Goal: Task Accomplishment & Management: Complete application form

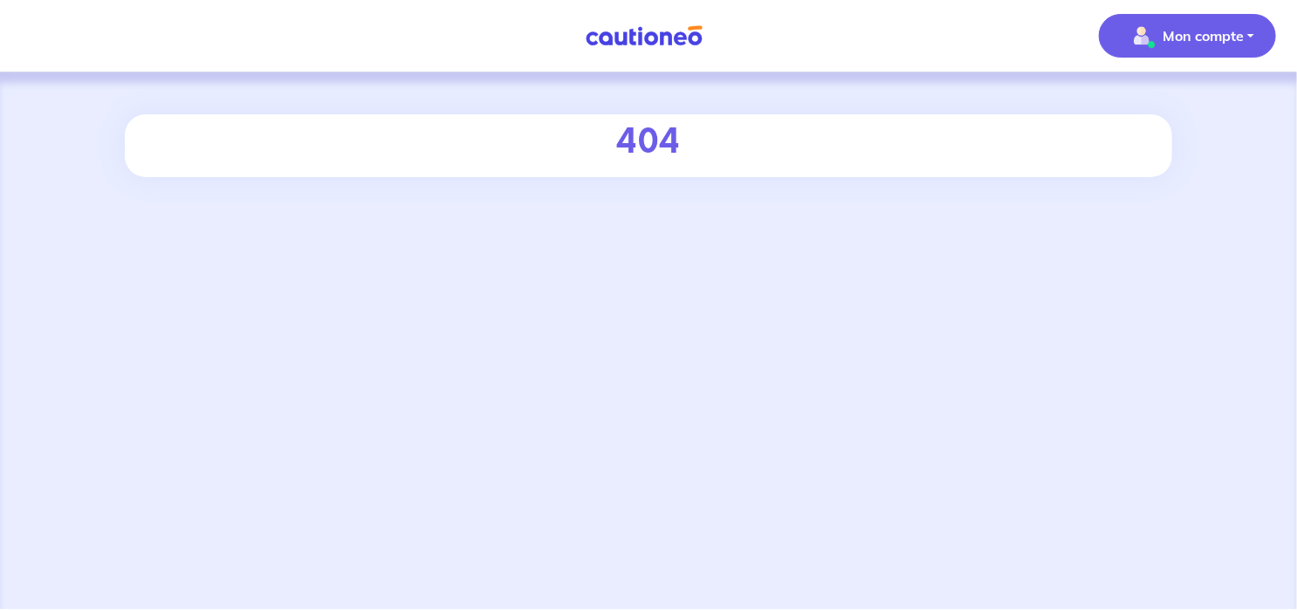
click at [1205, 32] on p "Mon compte" at bounding box center [1203, 35] width 81 height 21
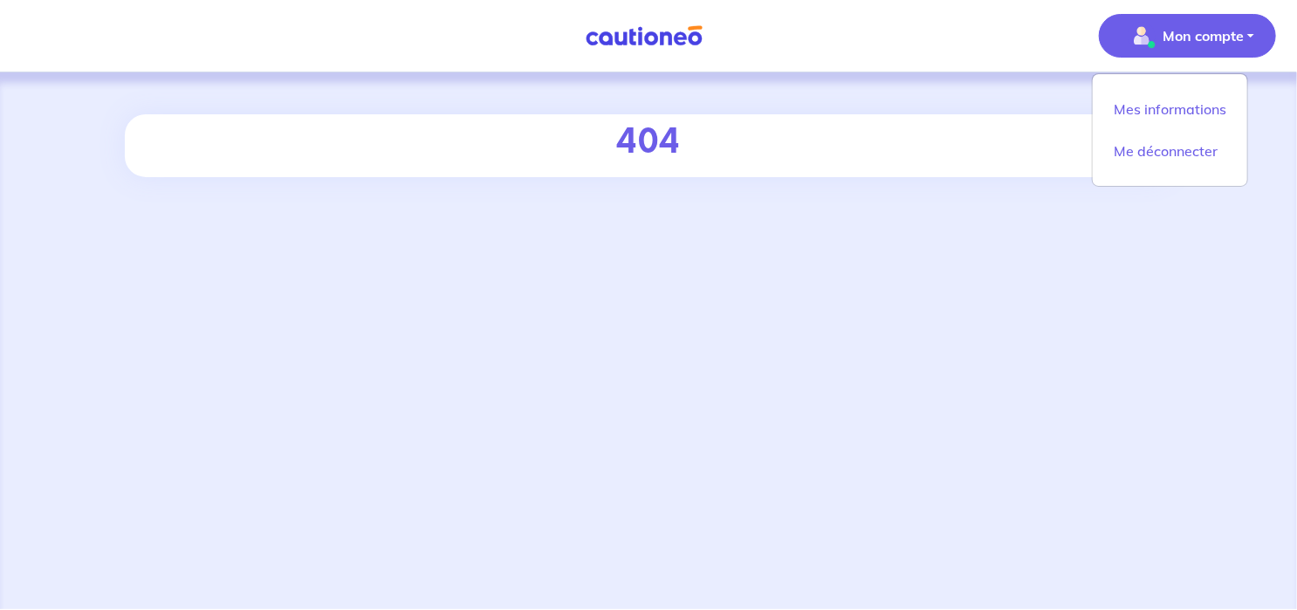
click at [637, 42] on img at bounding box center [644, 36] width 131 height 22
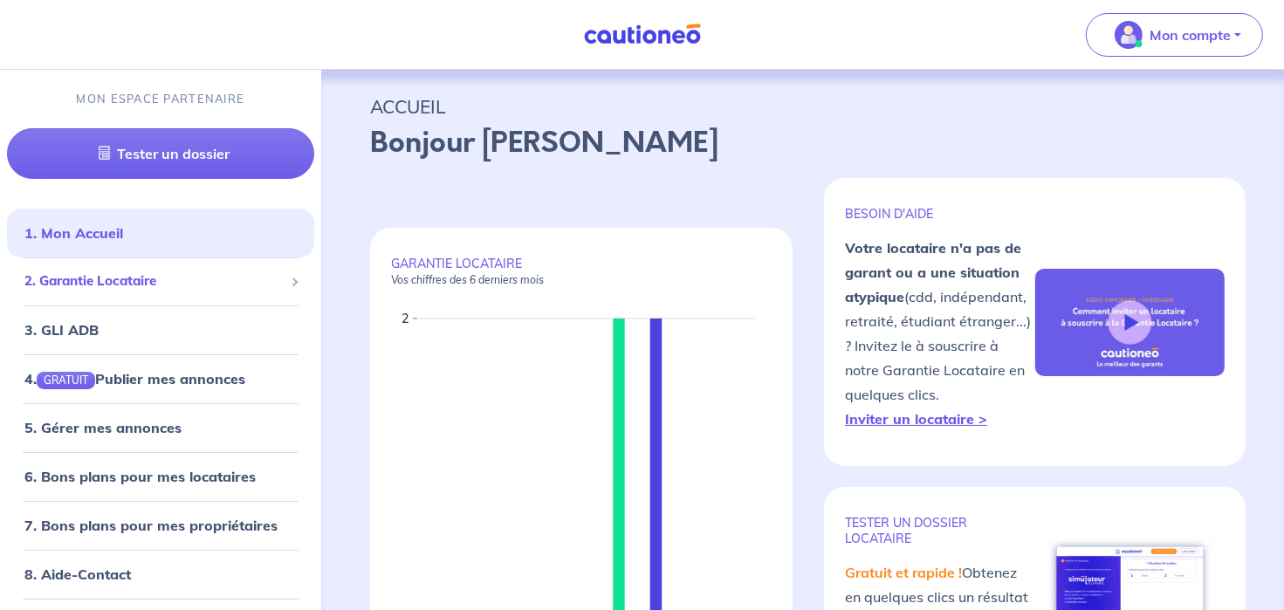
click at [73, 279] on span "2. Garantie Locataire" at bounding box center [153, 281] width 259 height 20
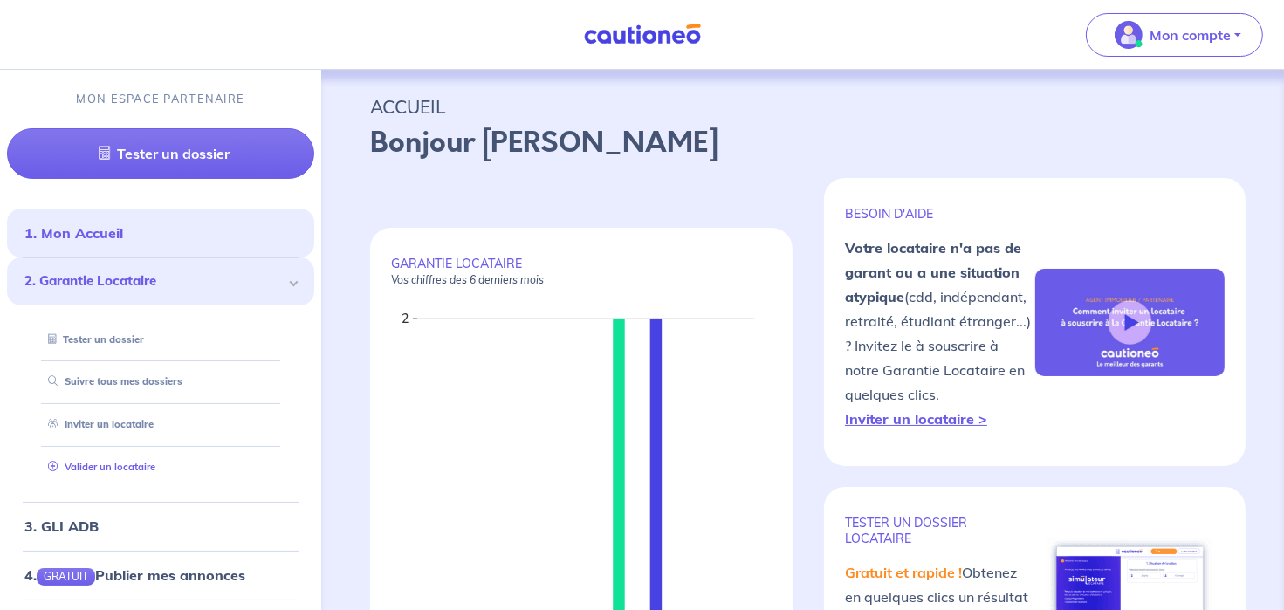
click at [72, 461] on link "Valider un locataire" at bounding box center [98, 467] width 114 height 12
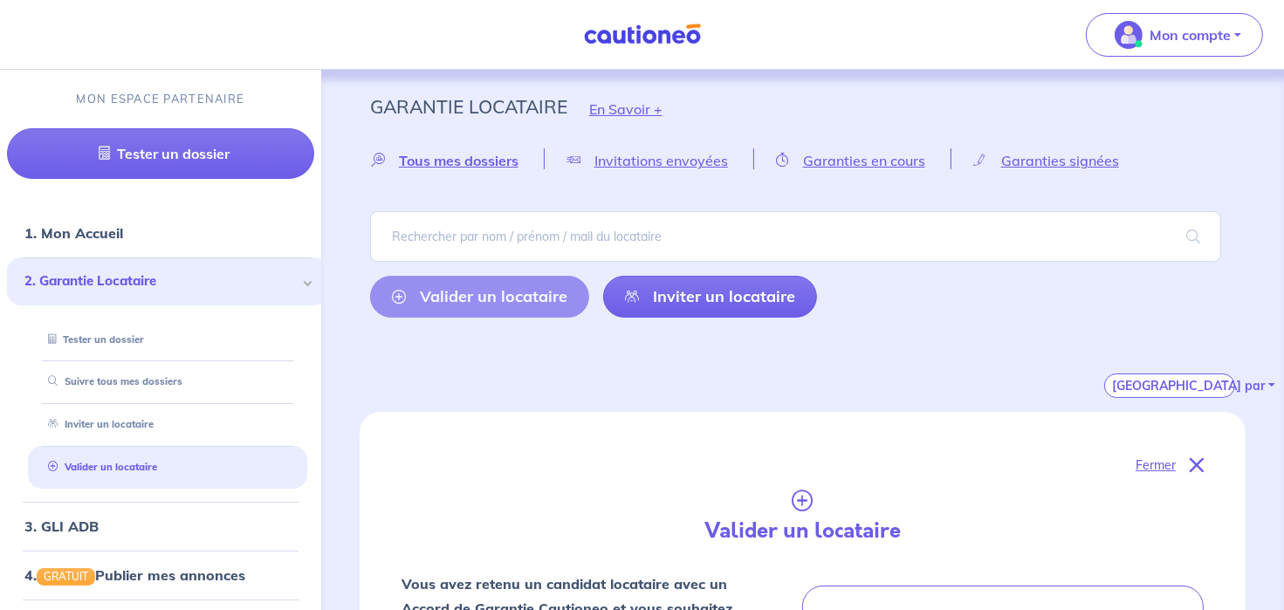
scroll to position [622, 0]
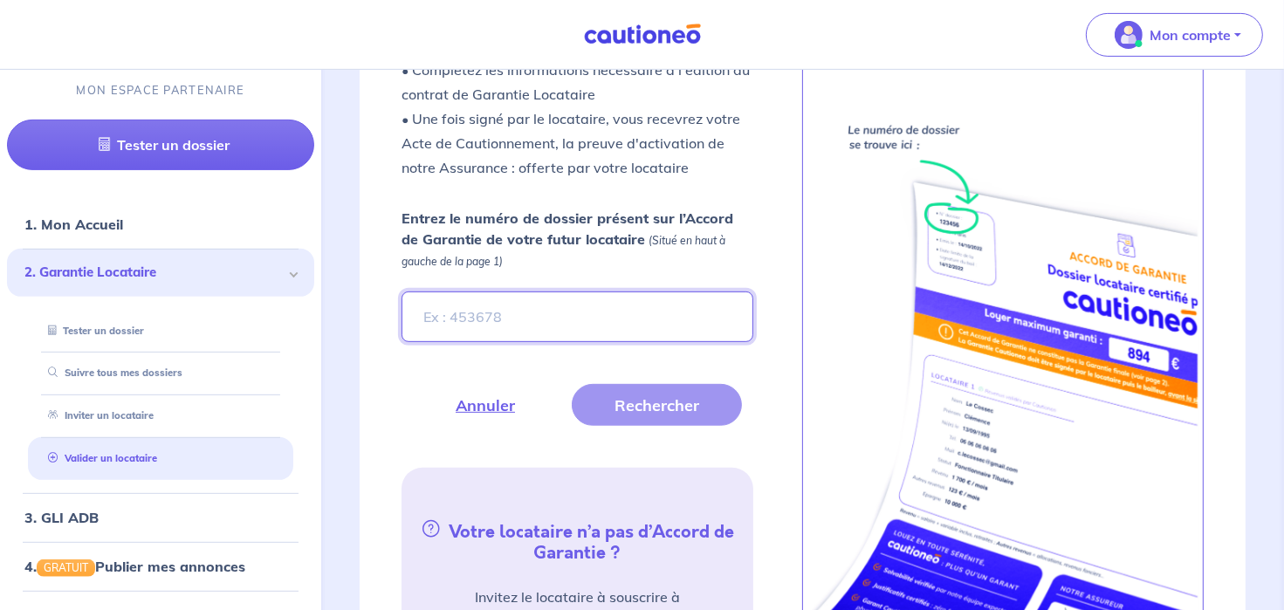
click at [533, 293] on input "Entrez le numéro de dossier présent sur l’Accord de Garantie de votre futur loc…" at bounding box center [578, 317] width 353 height 51
type input "OyMxlx"
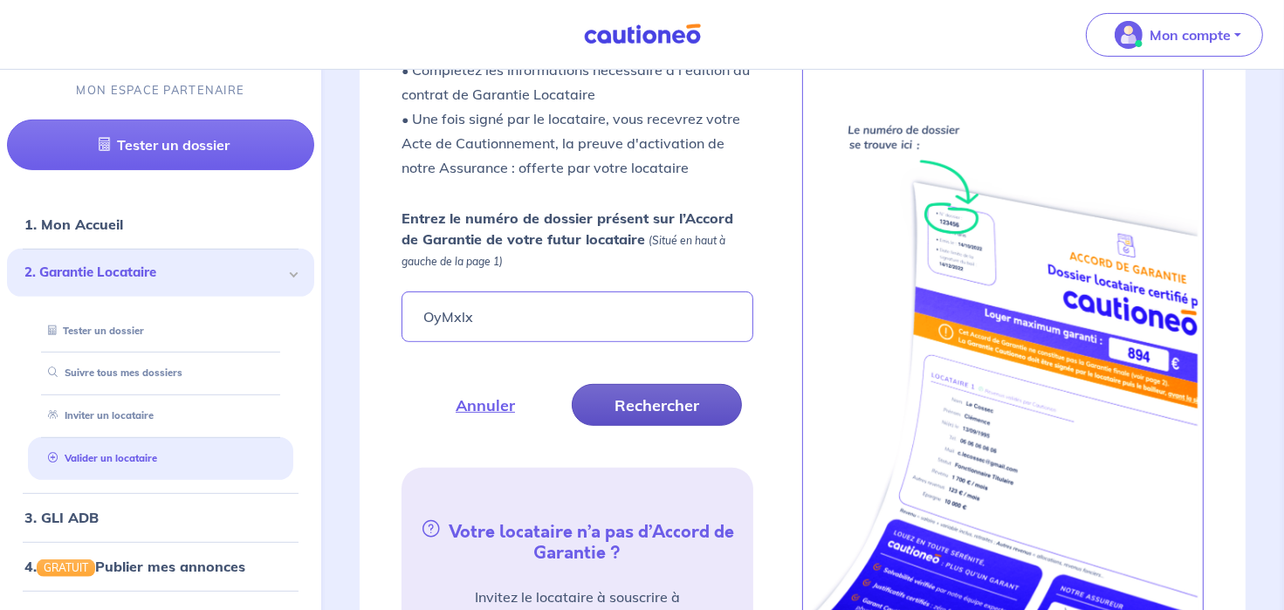
click at [642, 402] on button "Rechercher" at bounding box center [657, 405] width 170 height 42
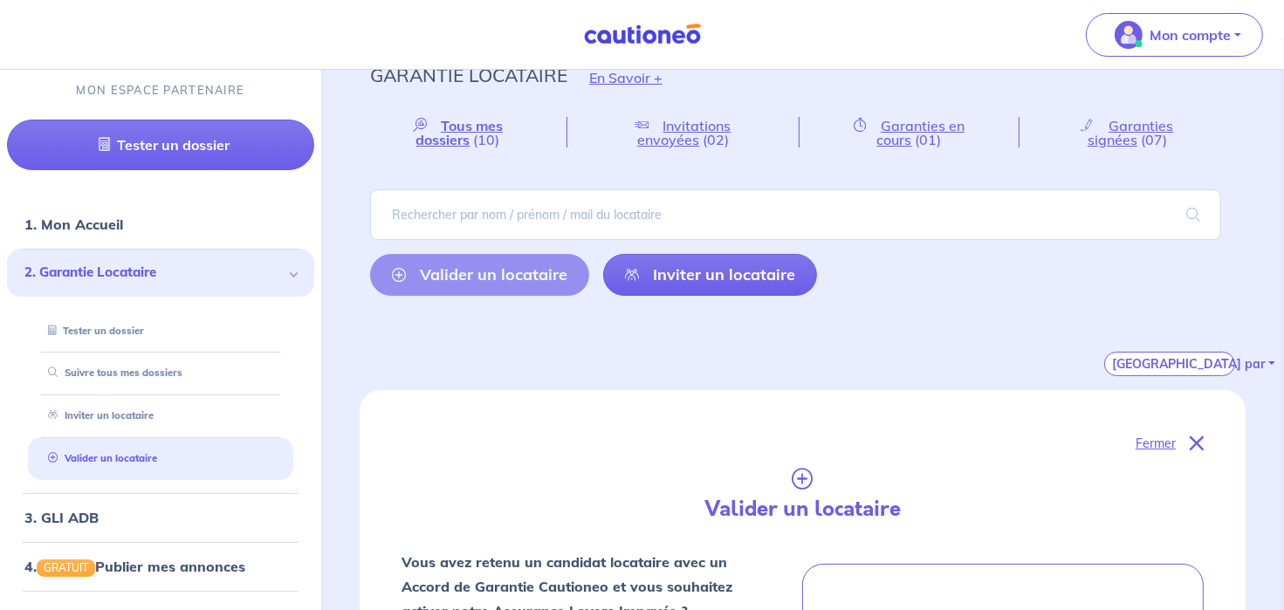
scroll to position [0, 0]
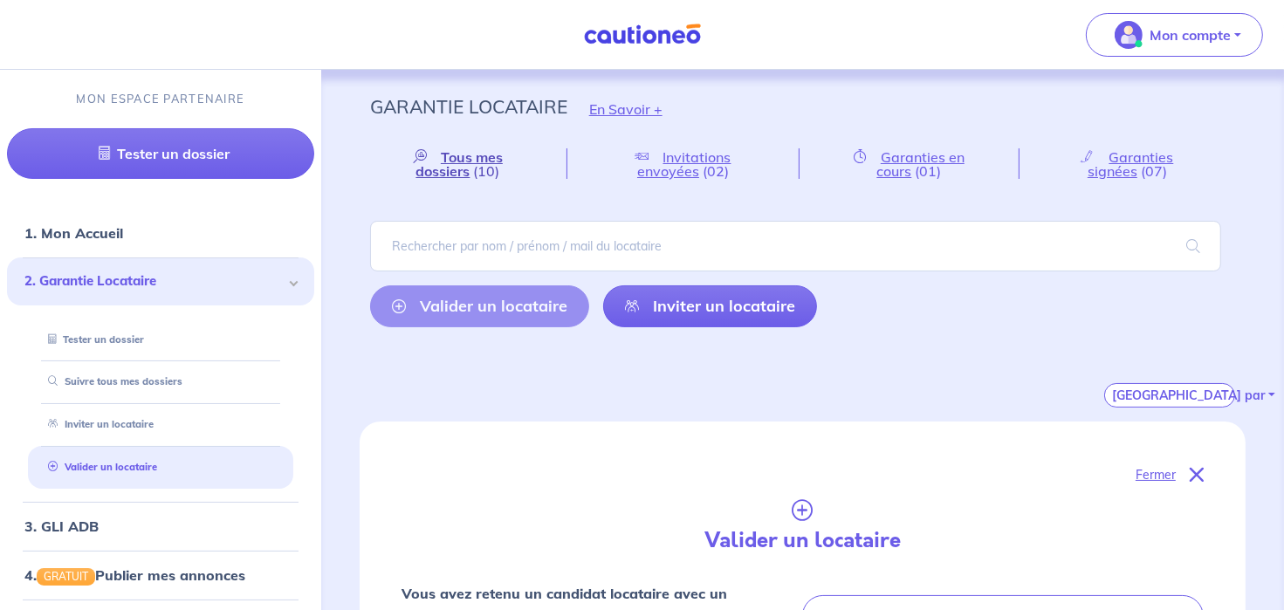
click at [456, 161] on span "Tous mes dossiers" at bounding box center [459, 163] width 87 height 31
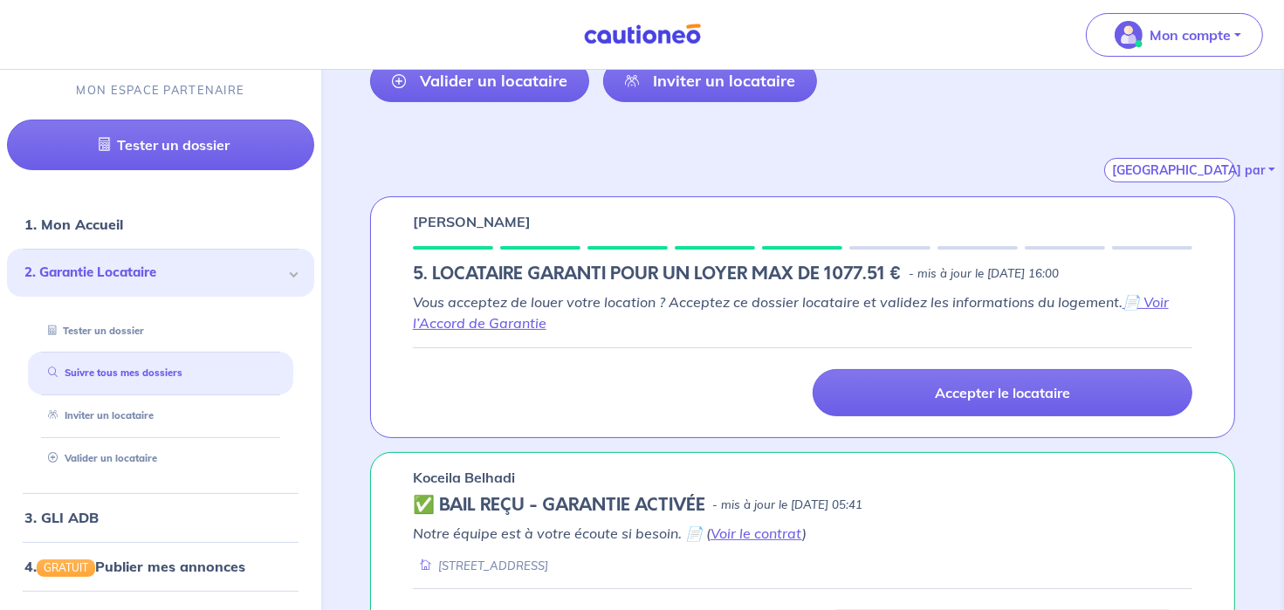
scroll to position [265, 0]
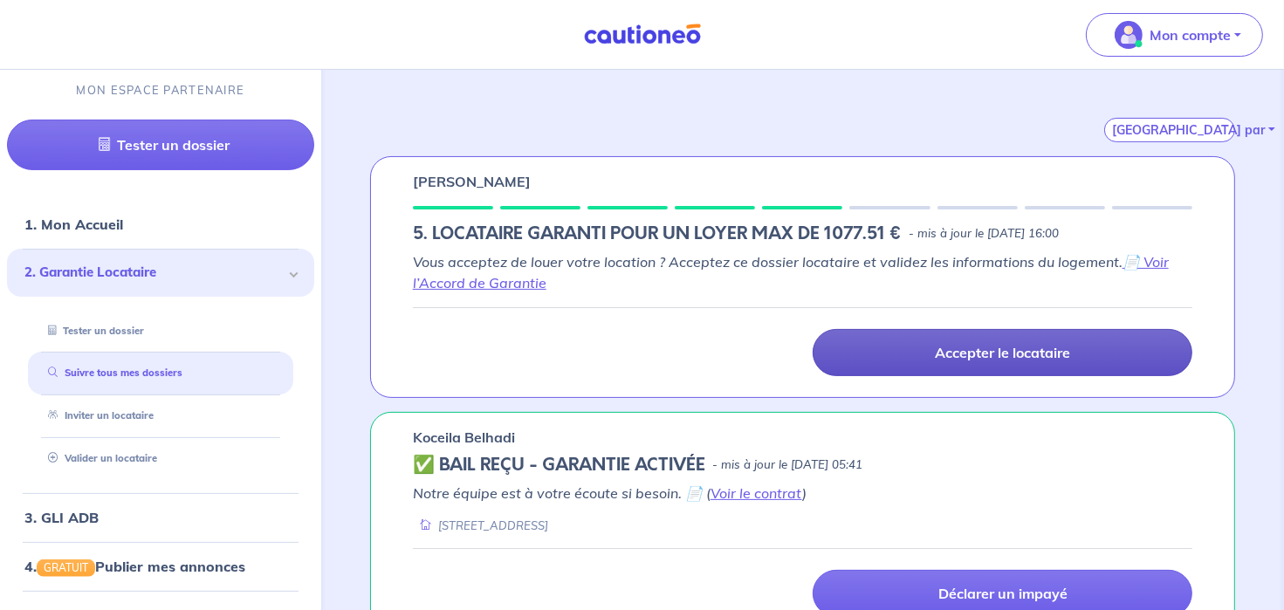
click at [956, 359] on p "Accepter le locataire" at bounding box center [1002, 352] width 135 height 17
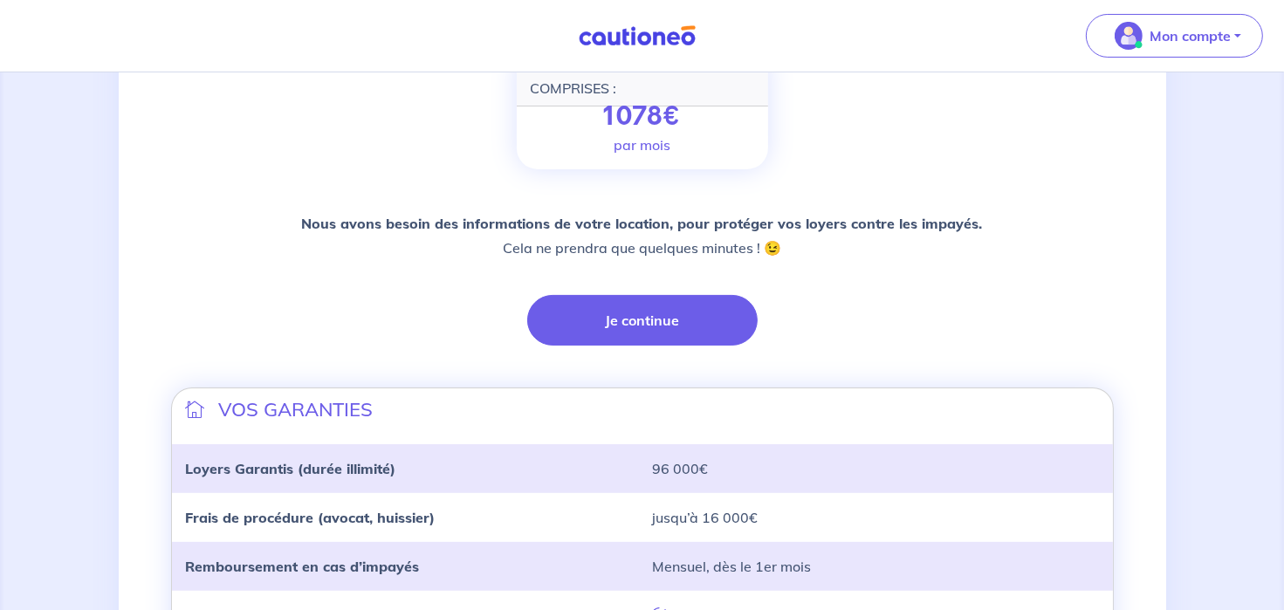
scroll to position [314, 0]
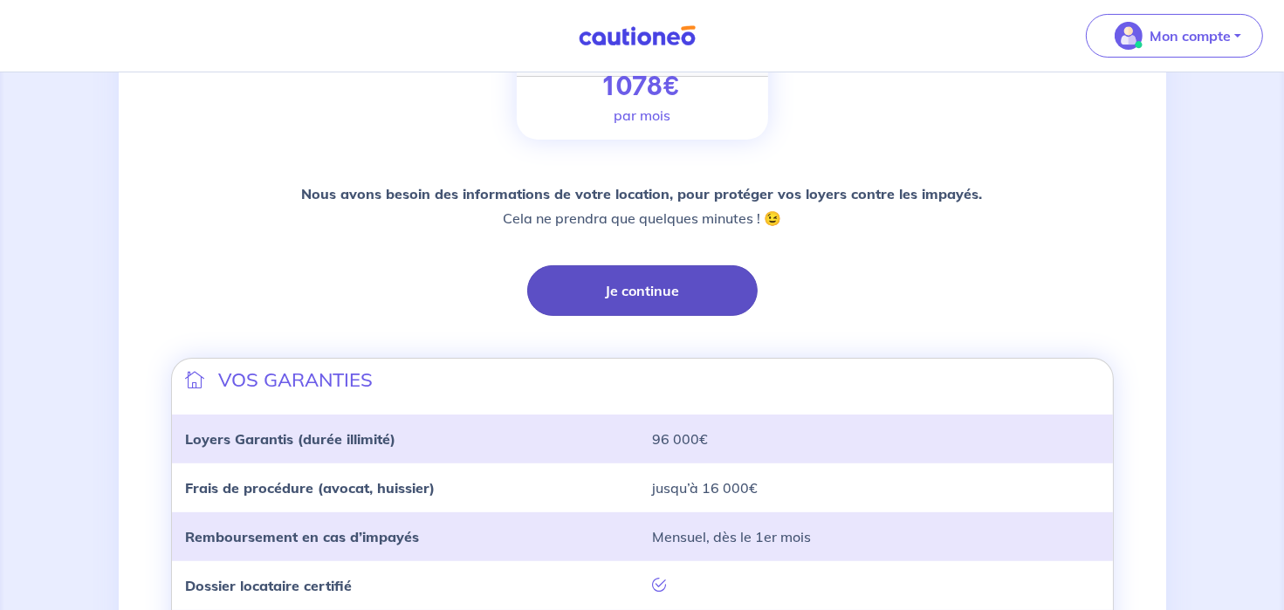
click at [642, 296] on button "Je continue" at bounding box center [642, 290] width 230 height 51
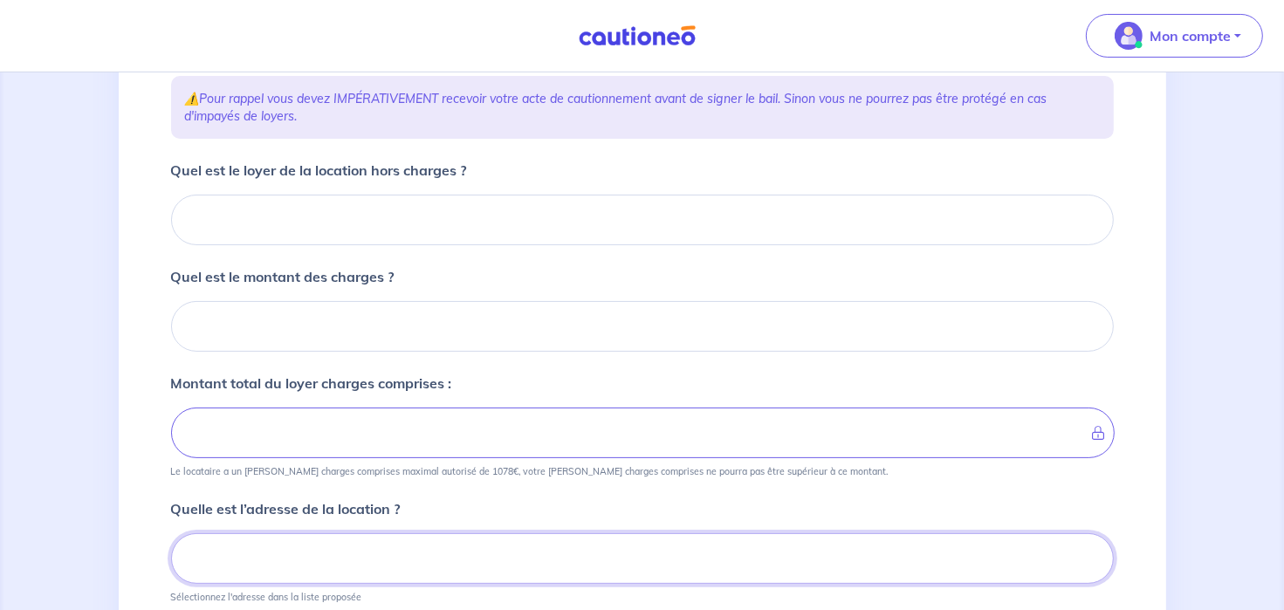
scroll to position [226, 0]
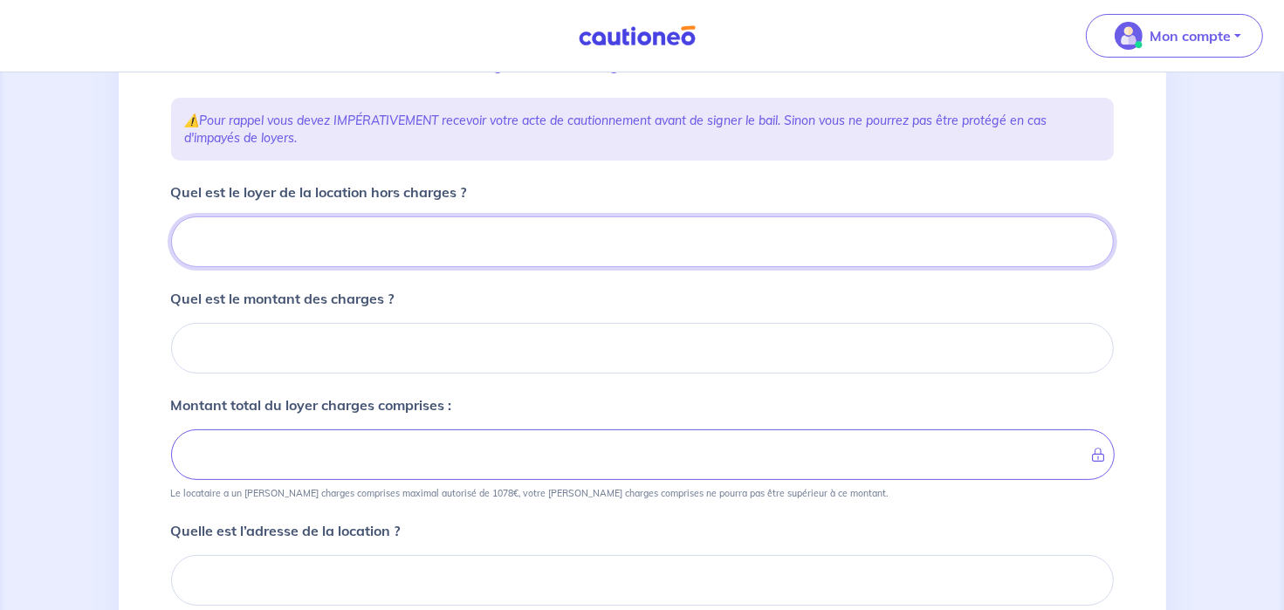
click at [464, 234] on input "Quel est le loyer de la location hors charges ?" at bounding box center [642, 241] width 943 height 51
type input "778"
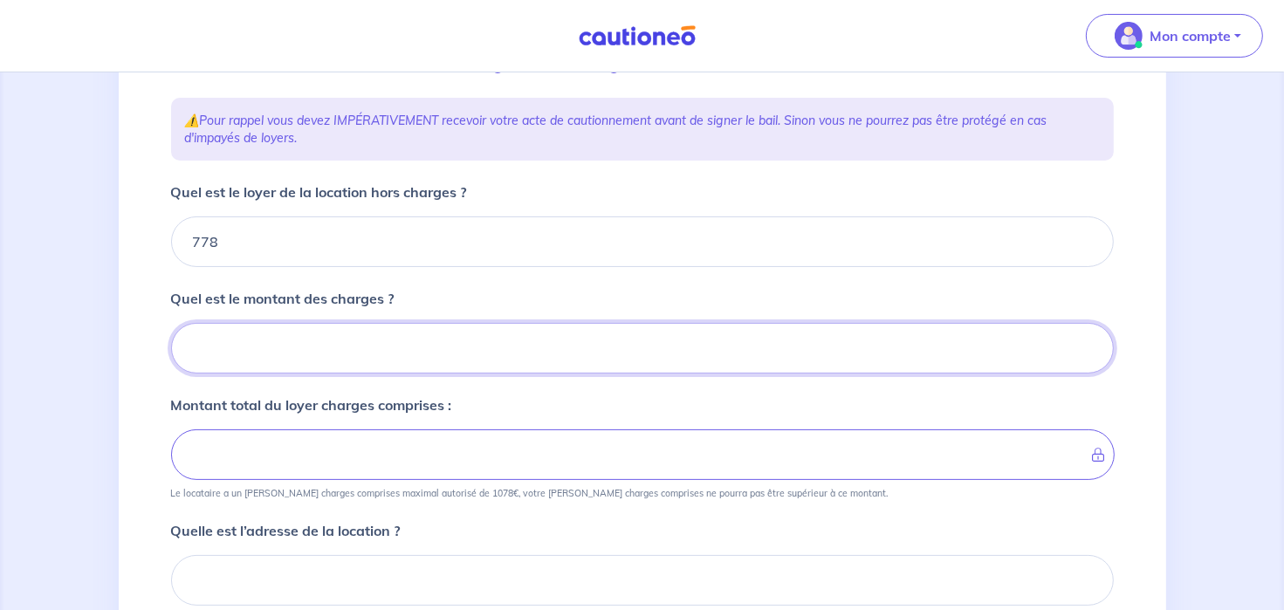
click at [333, 353] on input "Quel est le montant des charges ?" at bounding box center [642, 348] width 943 height 51
type input "40"
type input "818"
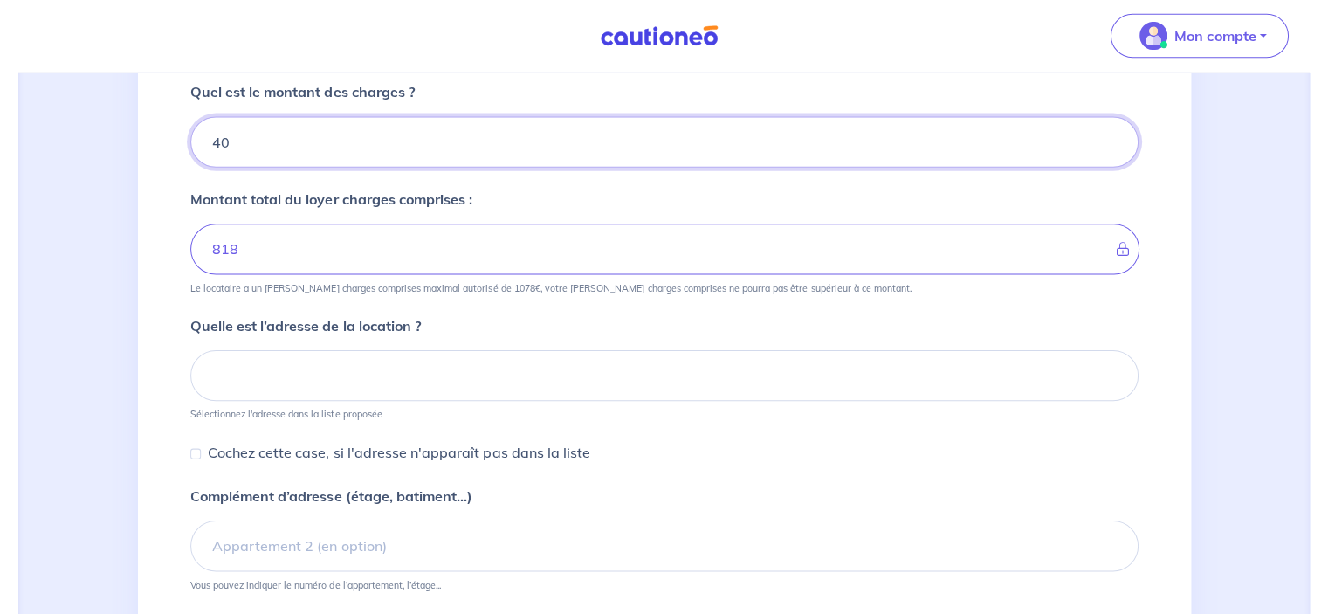
scroll to position [446, 0]
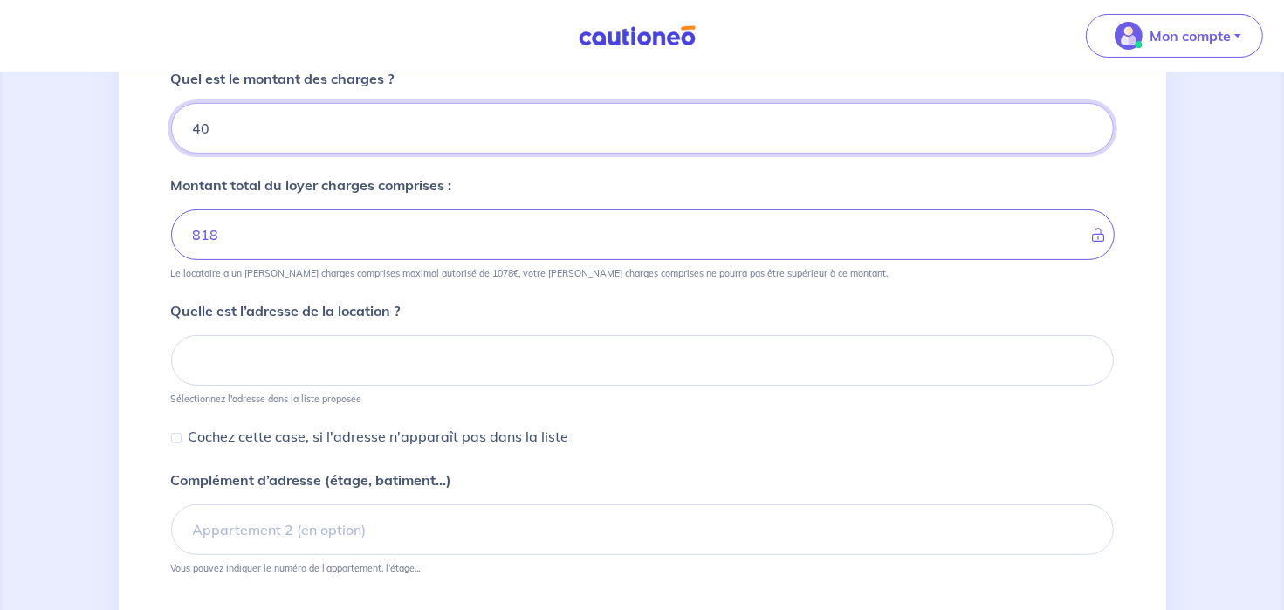
type input "40"
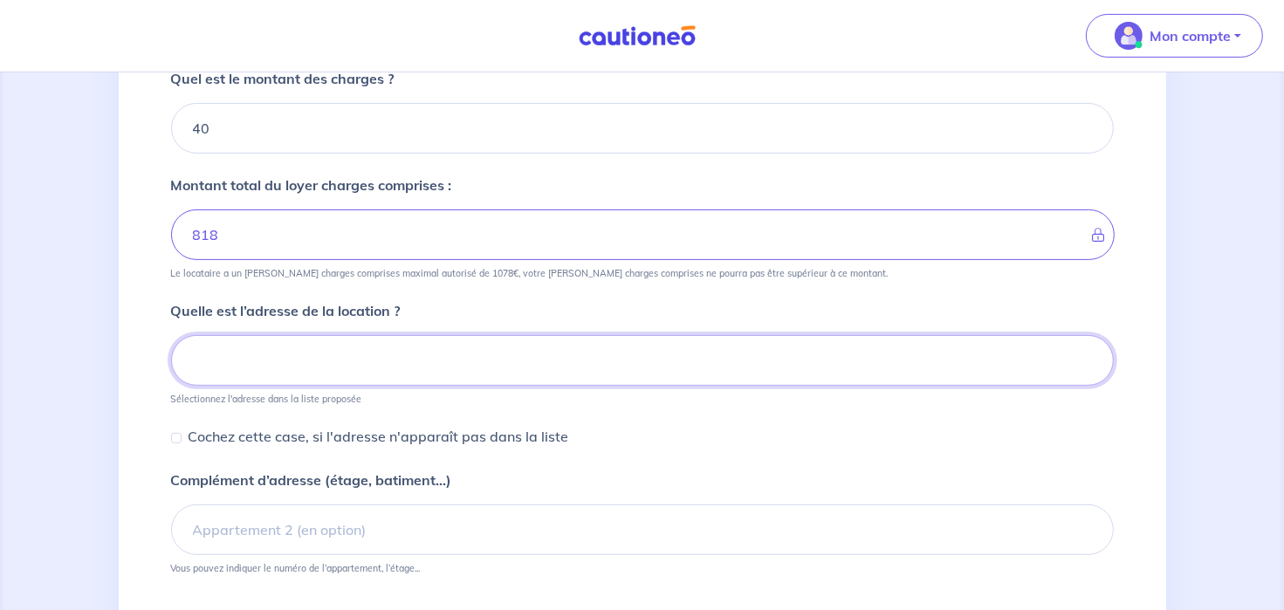
click at [221, 357] on input at bounding box center [642, 360] width 943 height 51
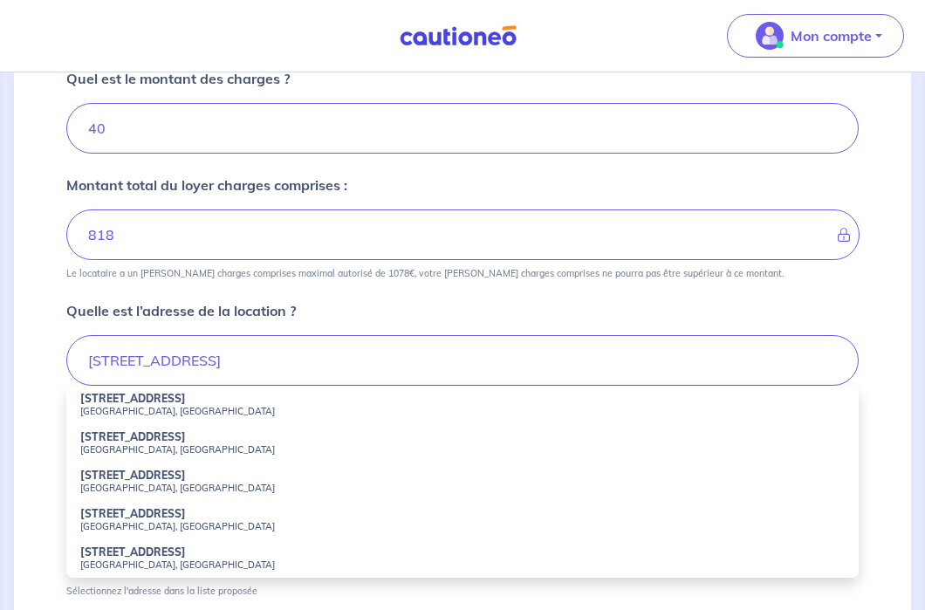
click at [100, 402] on strong "3 Rue Magenta" at bounding box center [133, 398] width 106 height 13
type input "3 Rue Magenta, Pantin, France"
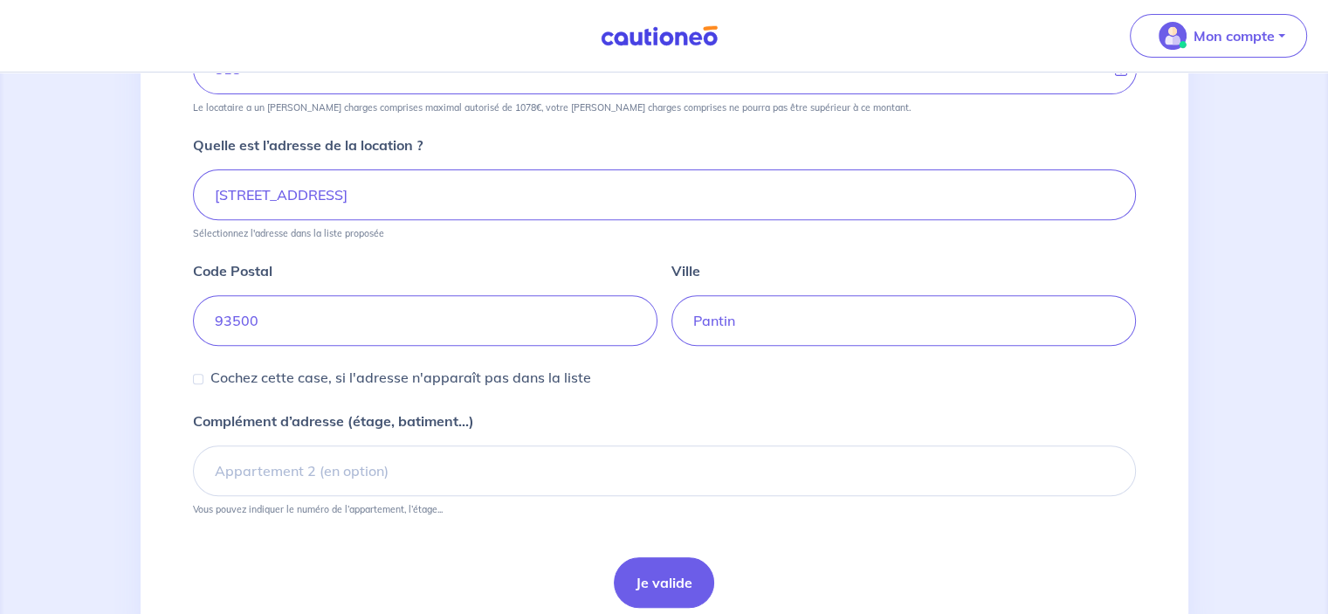
scroll to position [679, 0]
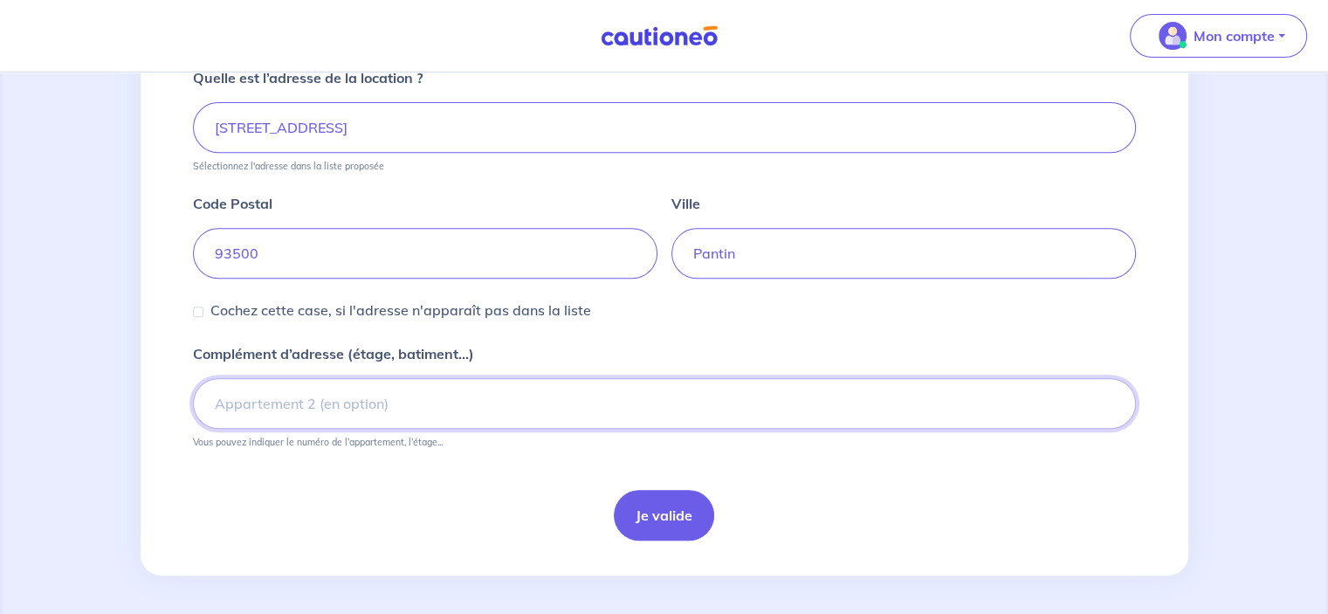
click at [718, 398] on input "Complément d’adresse (étage, batiment...)" at bounding box center [664, 403] width 943 height 51
type input "4ème étage"
click at [699, 510] on button "Je valide" at bounding box center [664, 515] width 100 height 51
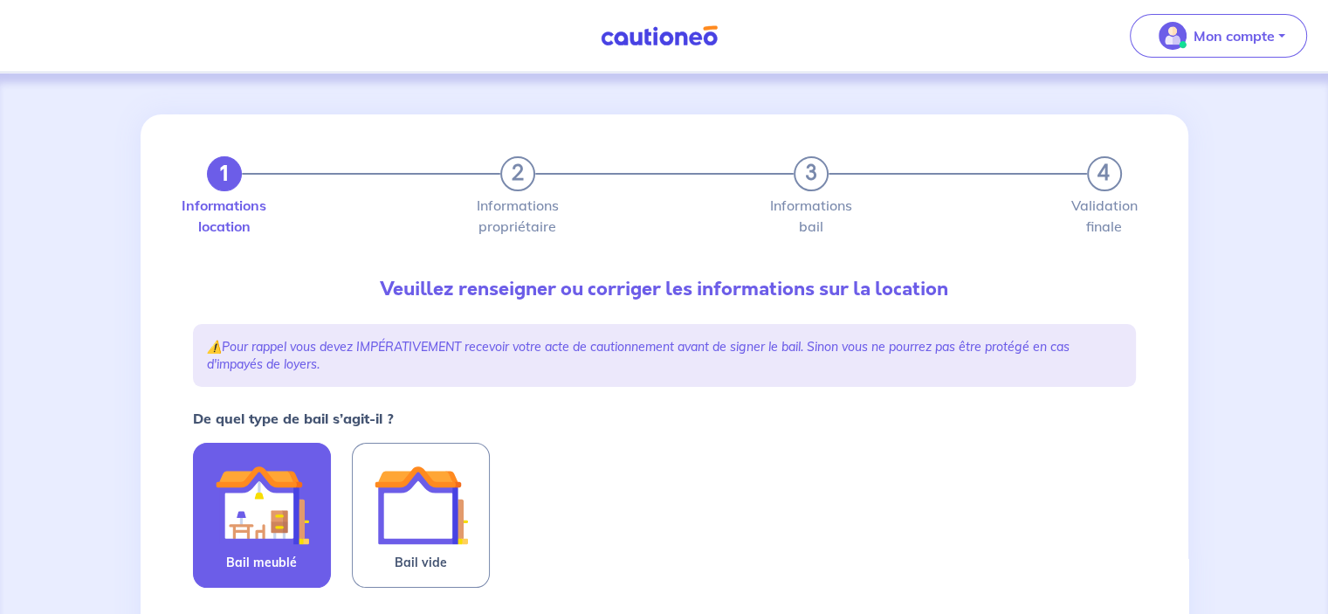
click at [301, 556] on label "Bail meublé" at bounding box center [262, 515] width 138 height 145
click at [0, 0] on input "Bail meublé" at bounding box center [0, 0] width 0 height 0
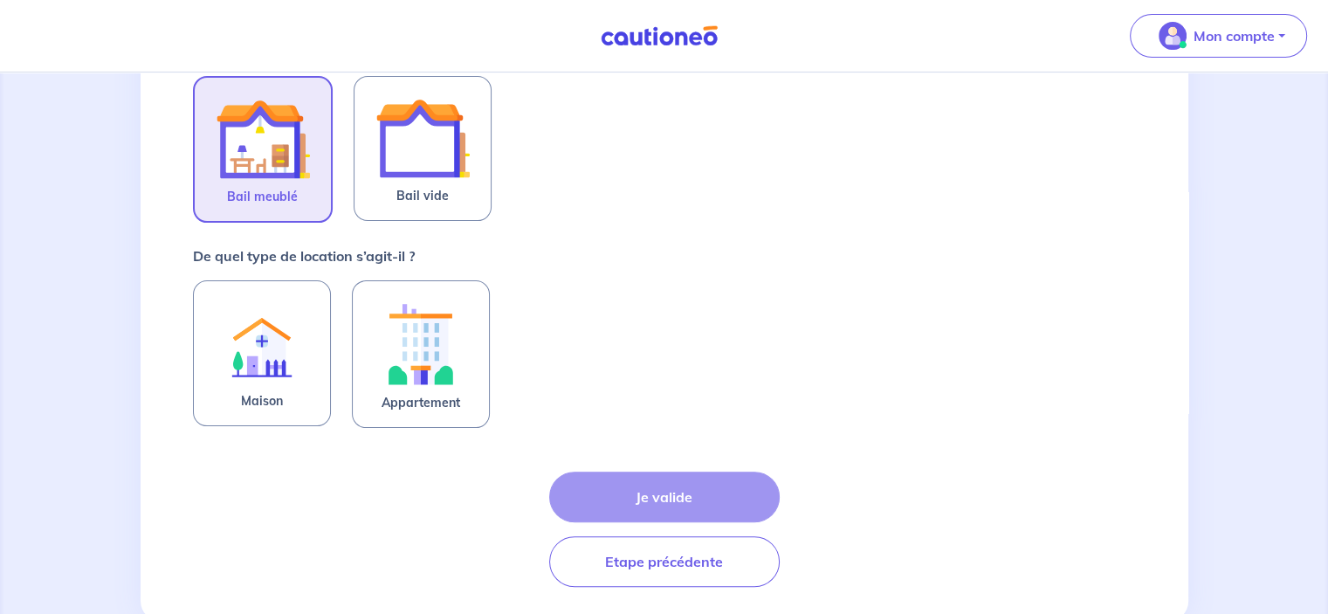
scroll to position [400, 0]
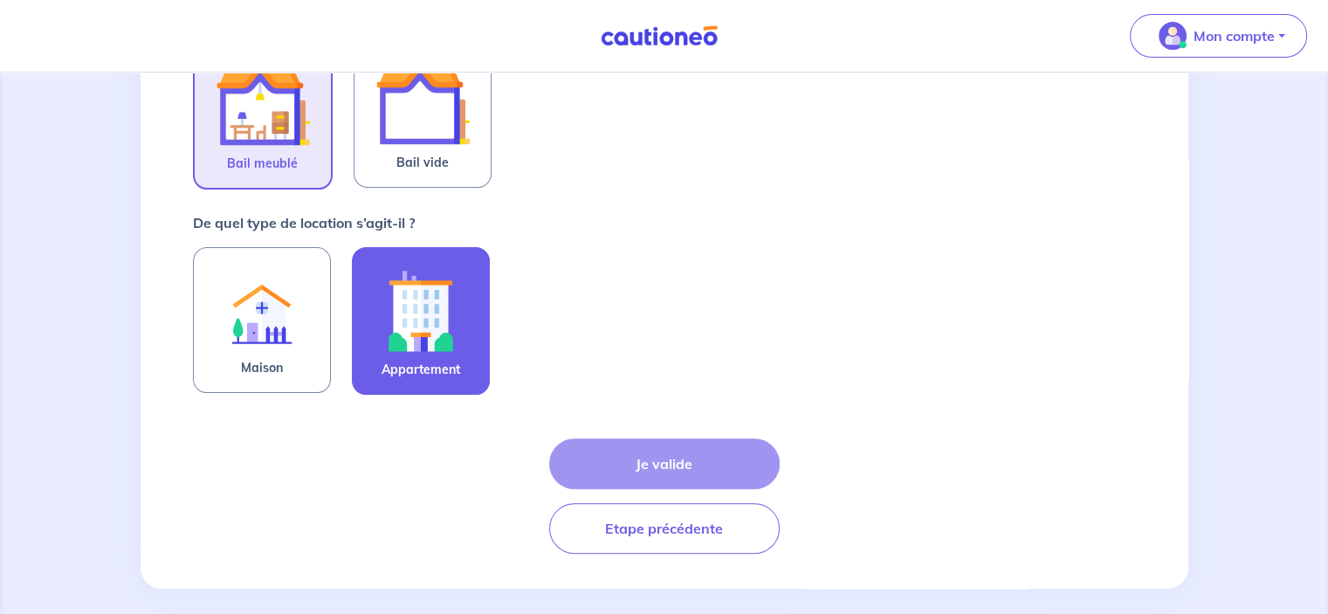
click at [433, 321] on img at bounding box center [421, 310] width 94 height 97
click at [0, 0] on input "Appartement" at bounding box center [0, 0] width 0 height 0
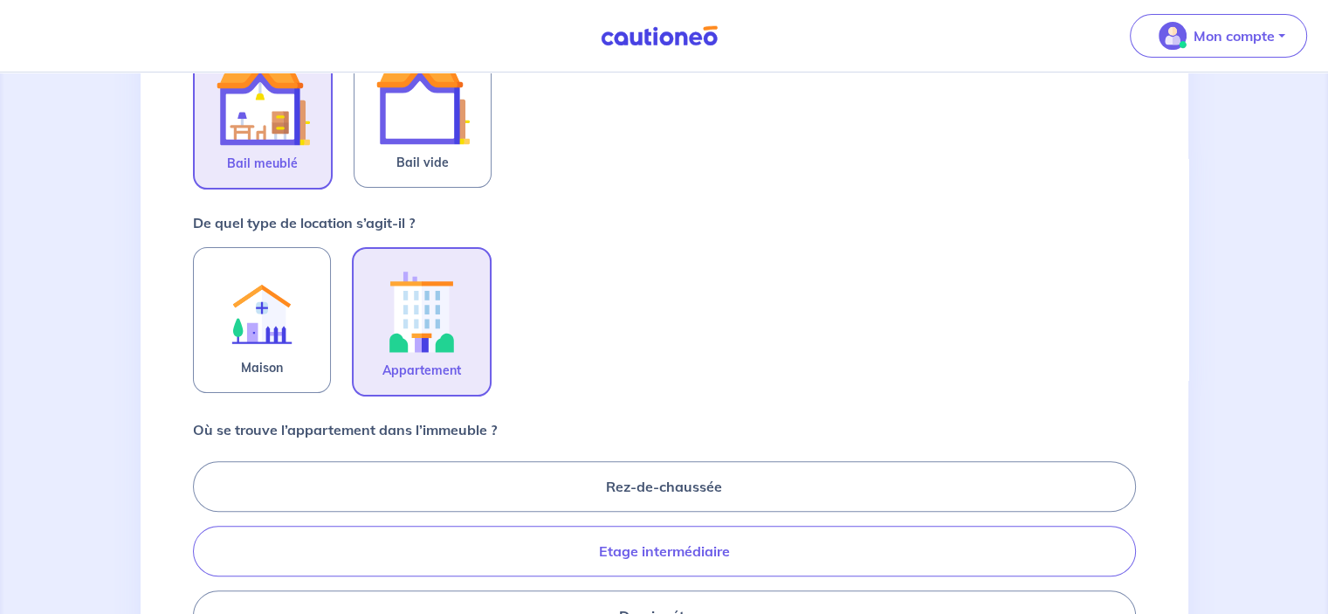
click at [675, 546] on label "Etage intermédiaire" at bounding box center [664, 551] width 943 height 51
click at [204, 546] on input "Etage intermédiaire" at bounding box center [198, 550] width 11 height 11
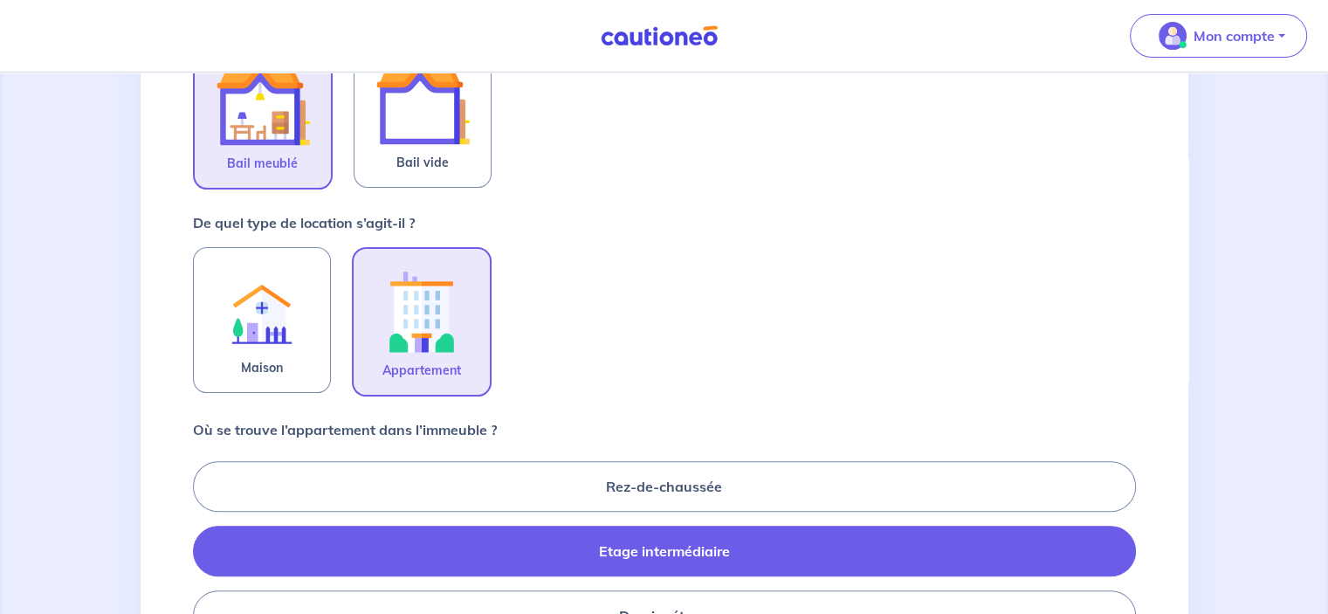
radio input "true"
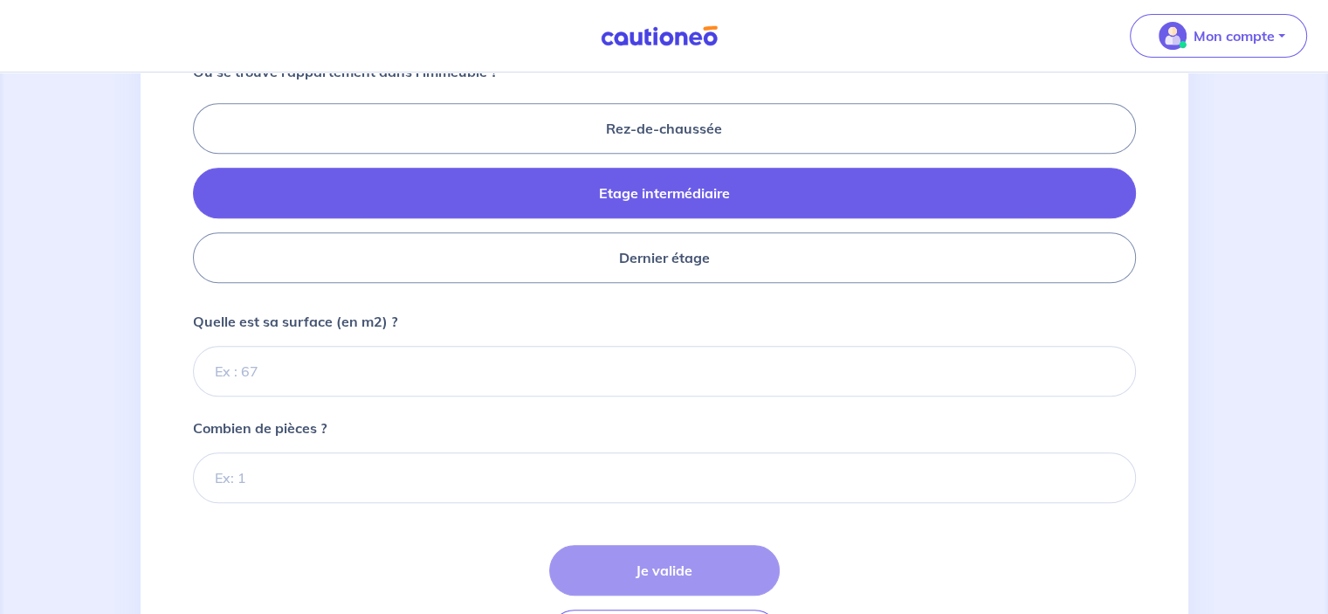
scroll to position [876, 0]
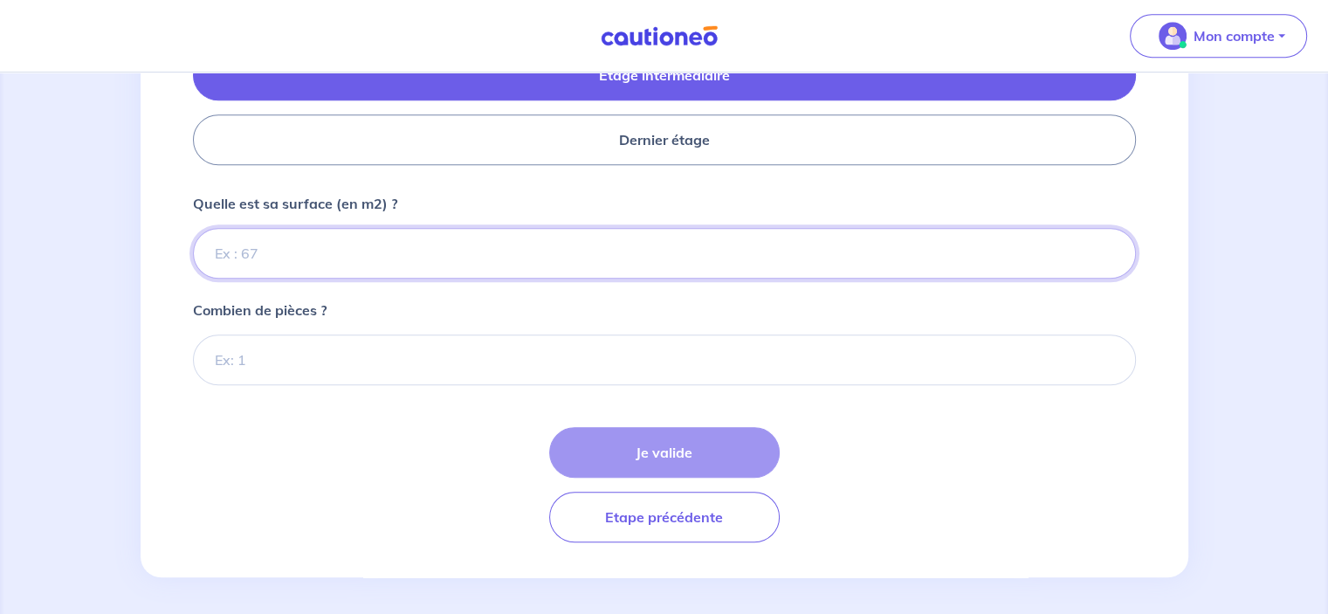
drag, startPoint x: 288, startPoint y: 261, endPoint x: 310, endPoint y: 249, distance: 25.0
click at [288, 261] on input "Quelle est sa surface (en m2) ?" at bounding box center [664, 253] width 943 height 51
type input "60"
drag, startPoint x: 223, startPoint y: 248, endPoint x: 213, endPoint y: 247, distance: 9.6
click at [213, 247] on input "60.65" at bounding box center [664, 253] width 943 height 51
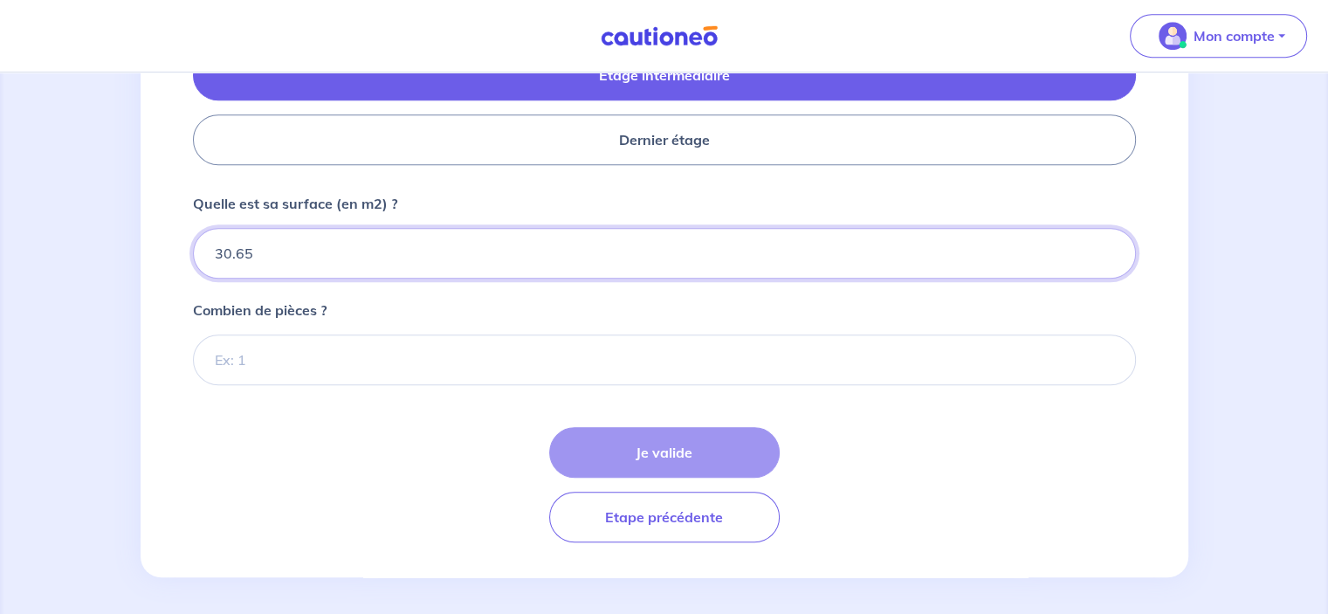
type input "30.65"
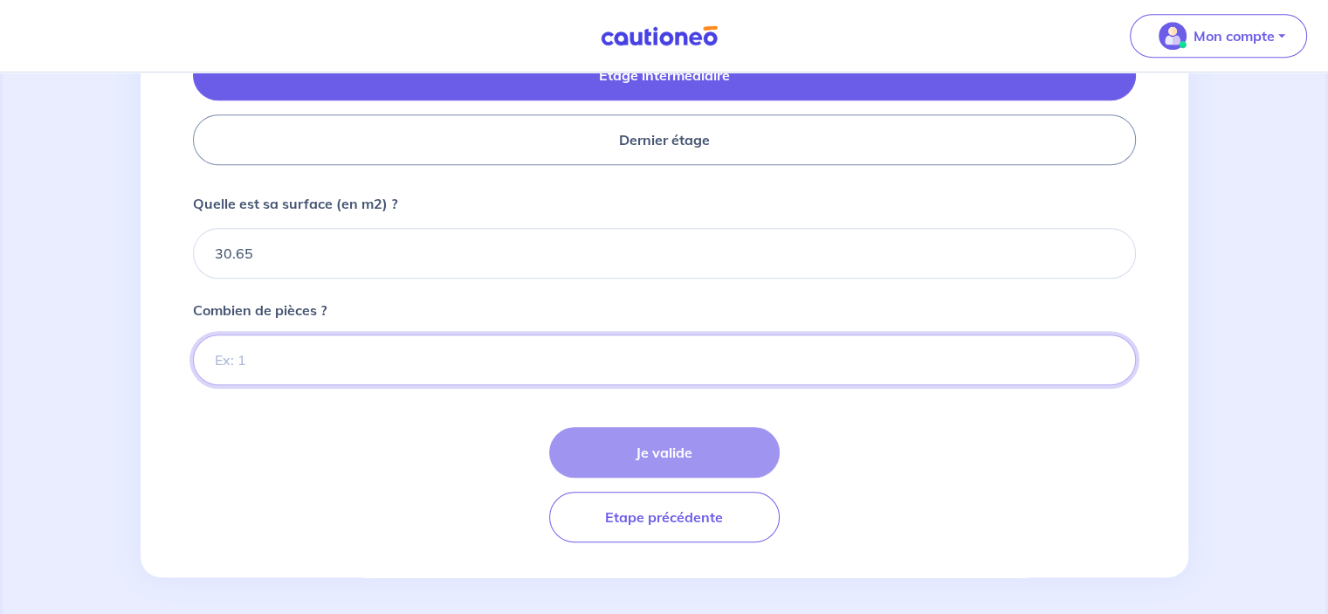
click at [262, 345] on input "Combien de pièces ?" at bounding box center [664, 359] width 943 height 51
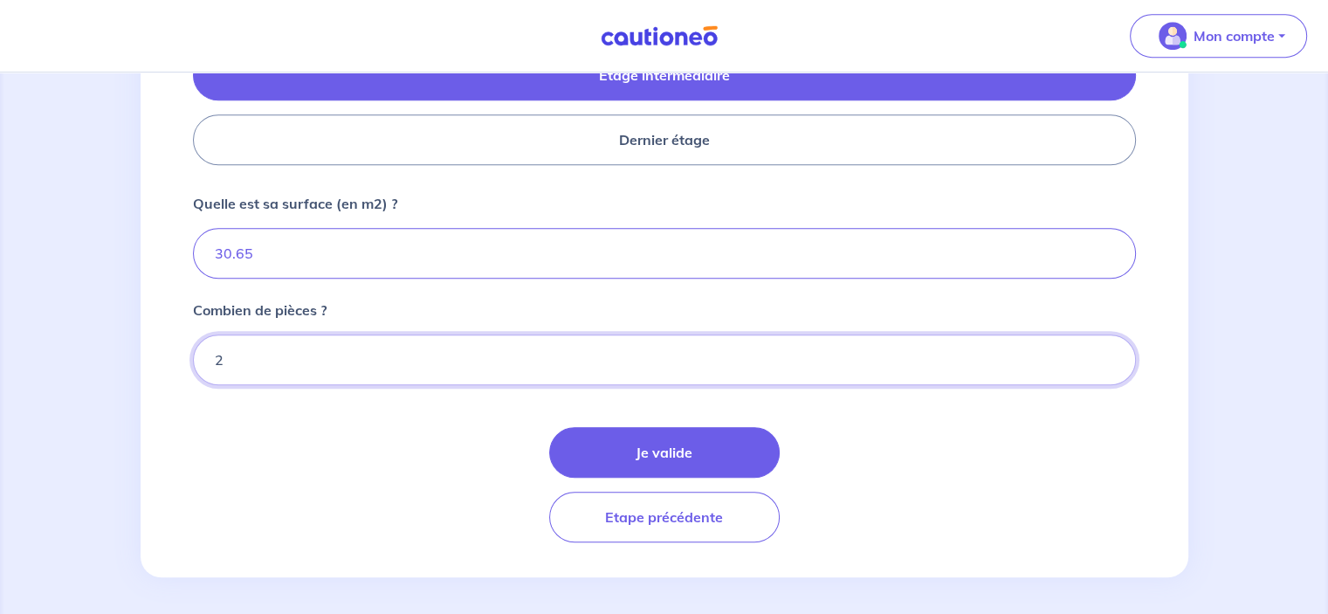
type input "2"
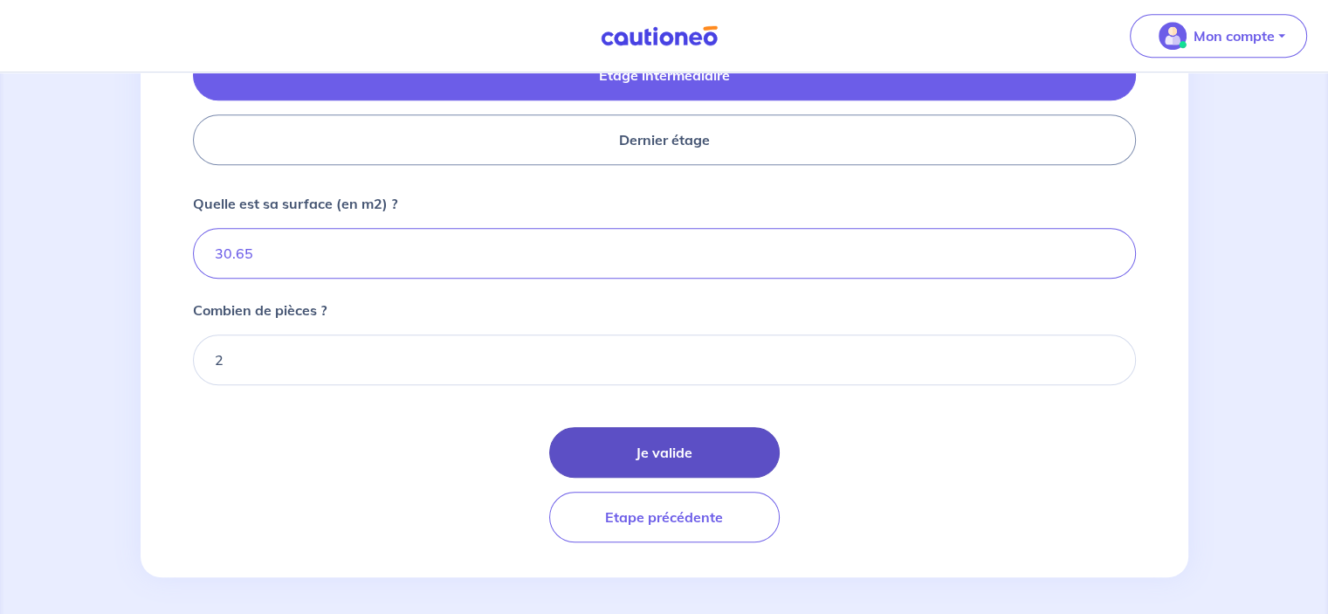
click at [670, 462] on button "Je valide" at bounding box center [664, 452] width 230 height 51
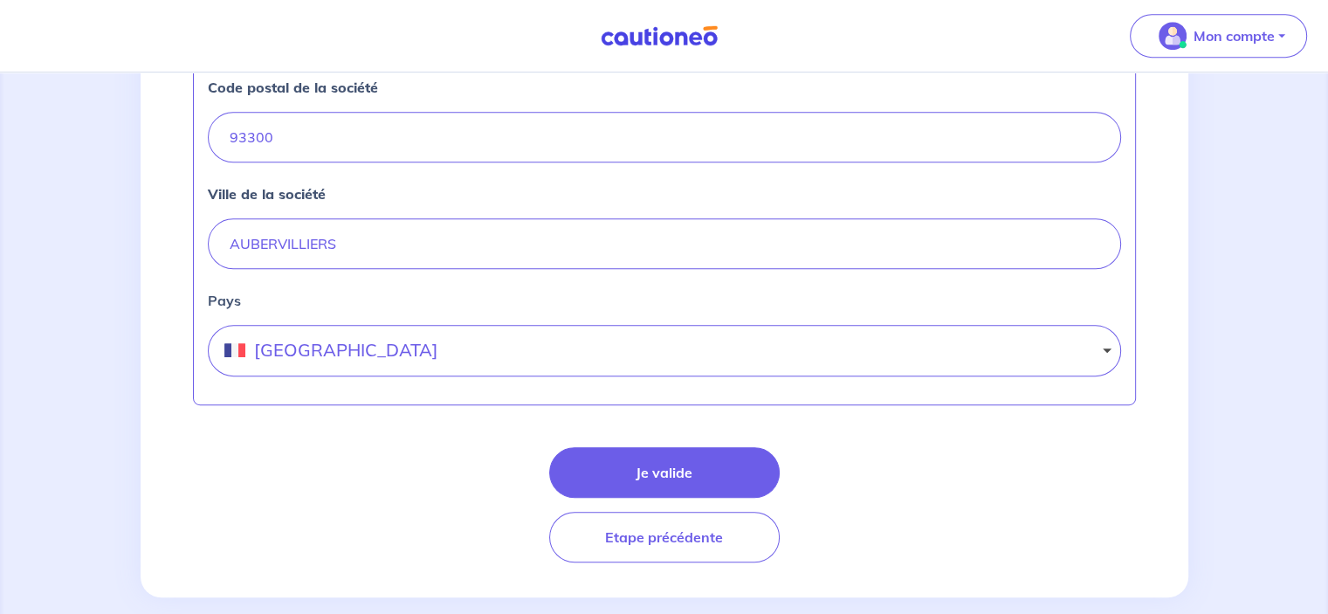
scroll to position [843, 0]
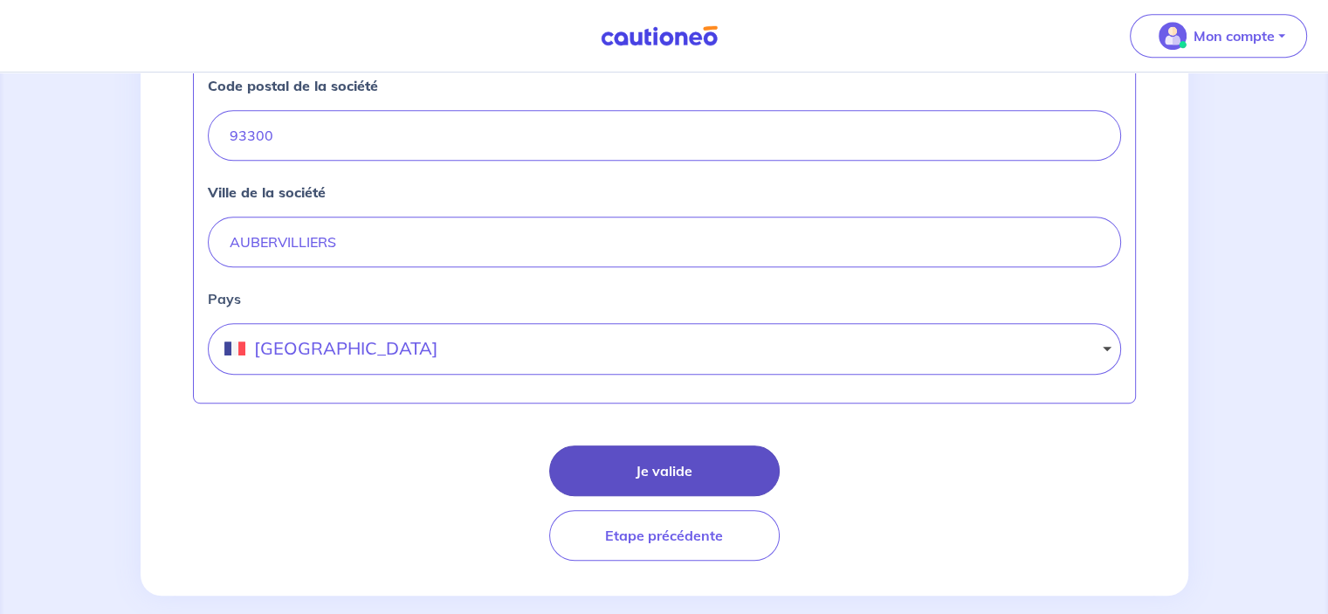
click at [680, 464] on button "Je valide" at bounding box center [664, 470] width 230 height 51
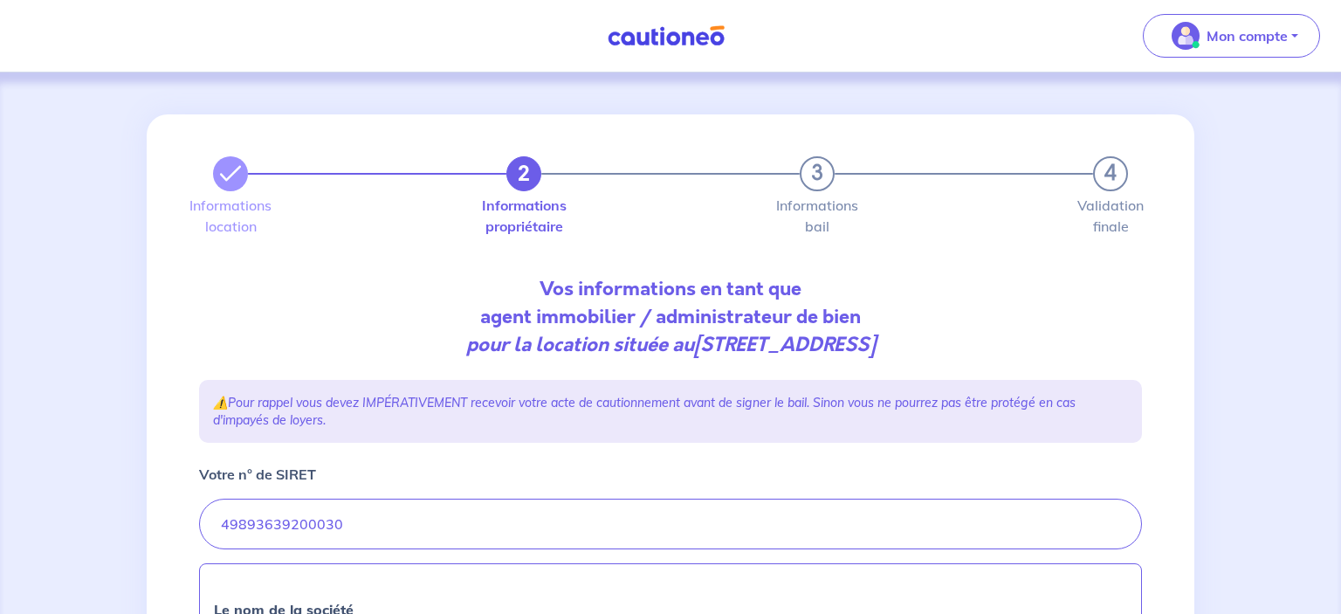
select select "FR"
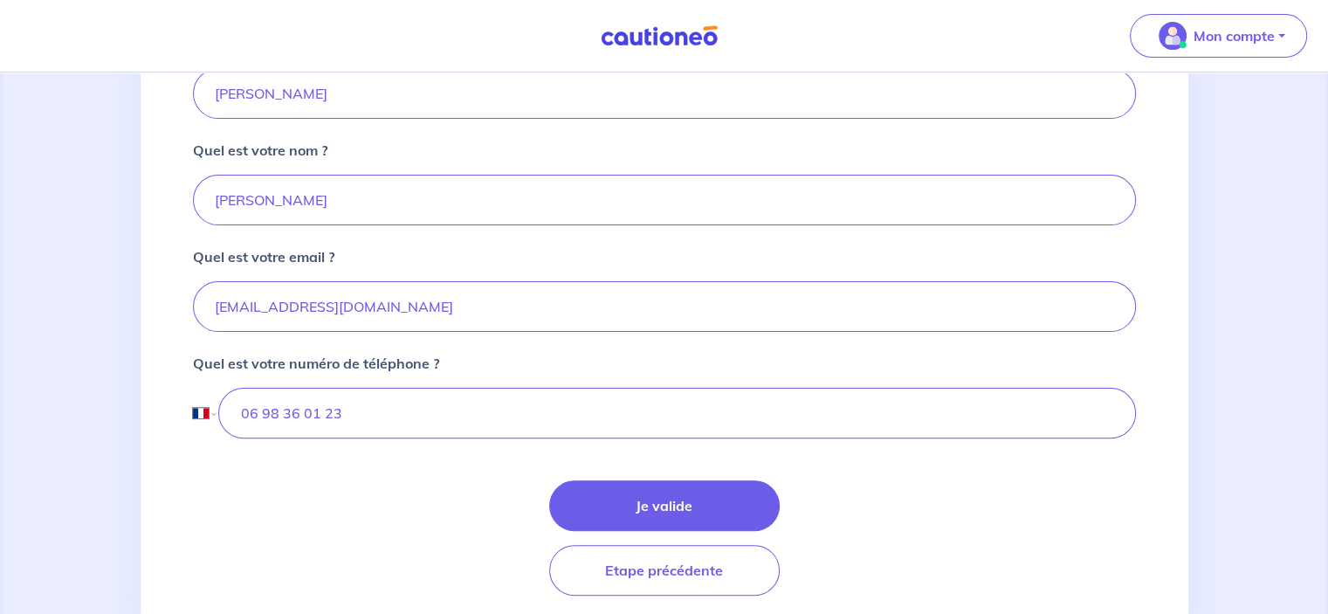
scroll to position [443, 0]
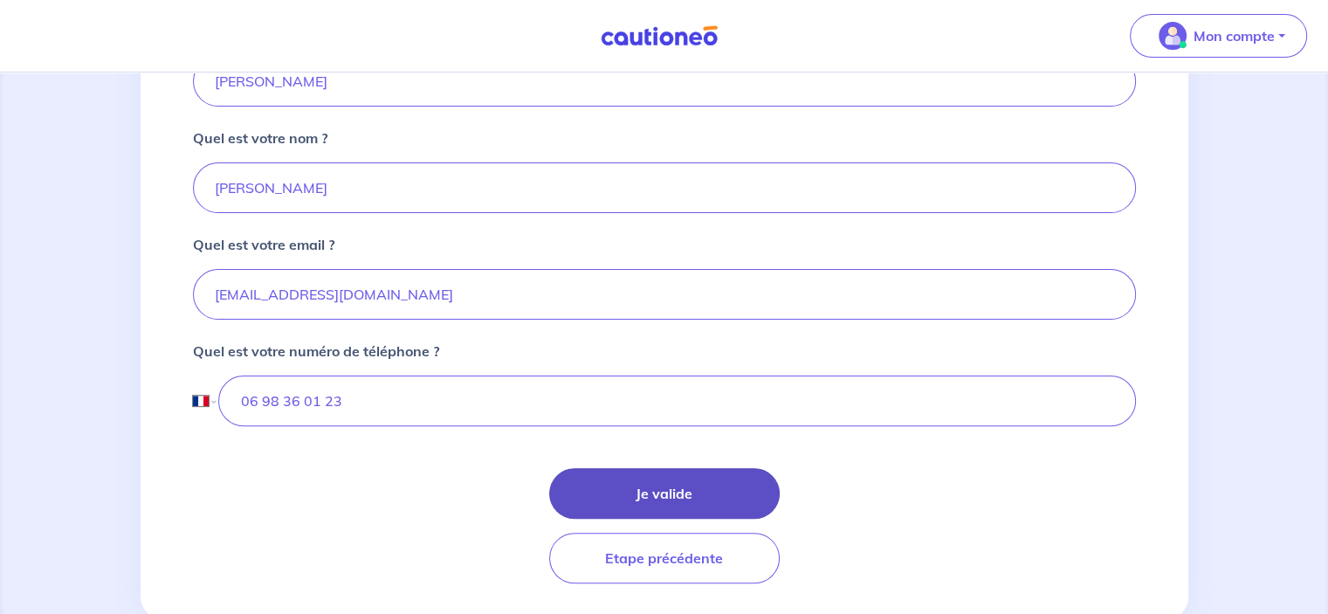
click at [672, 488] on button "Je valide" at bounding box center [664, 493] width 230 height 51
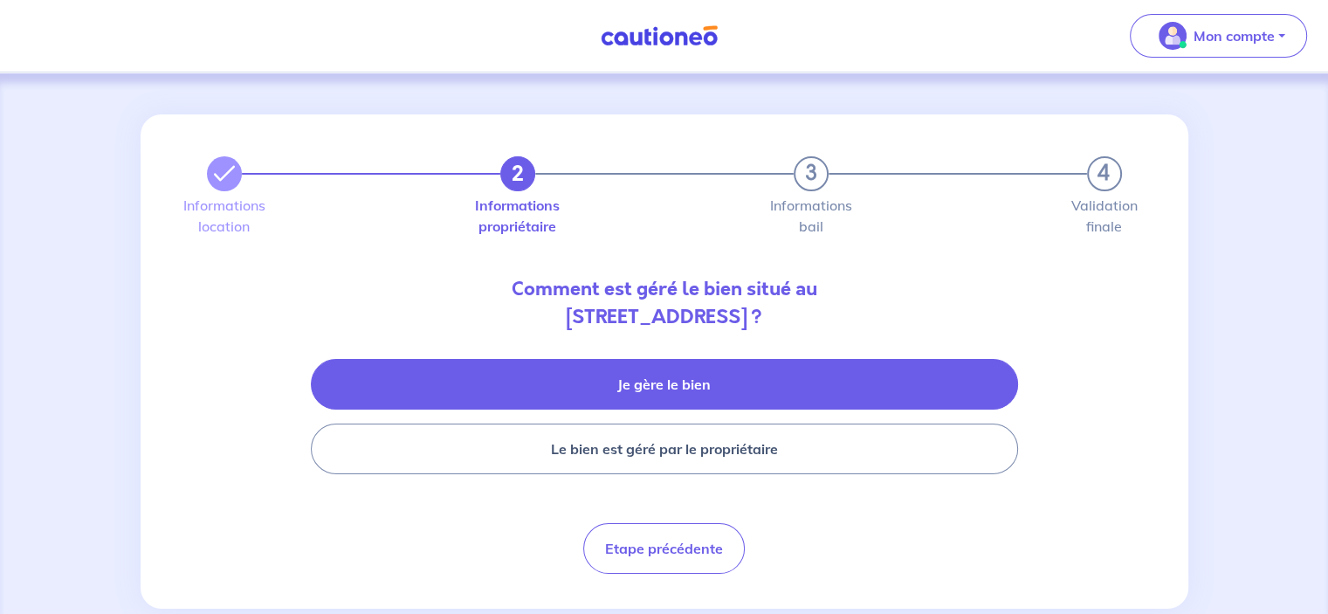
click at [711, 381] on button "Je gère le bien" at bounding box center [664, 384] width 707 height 51
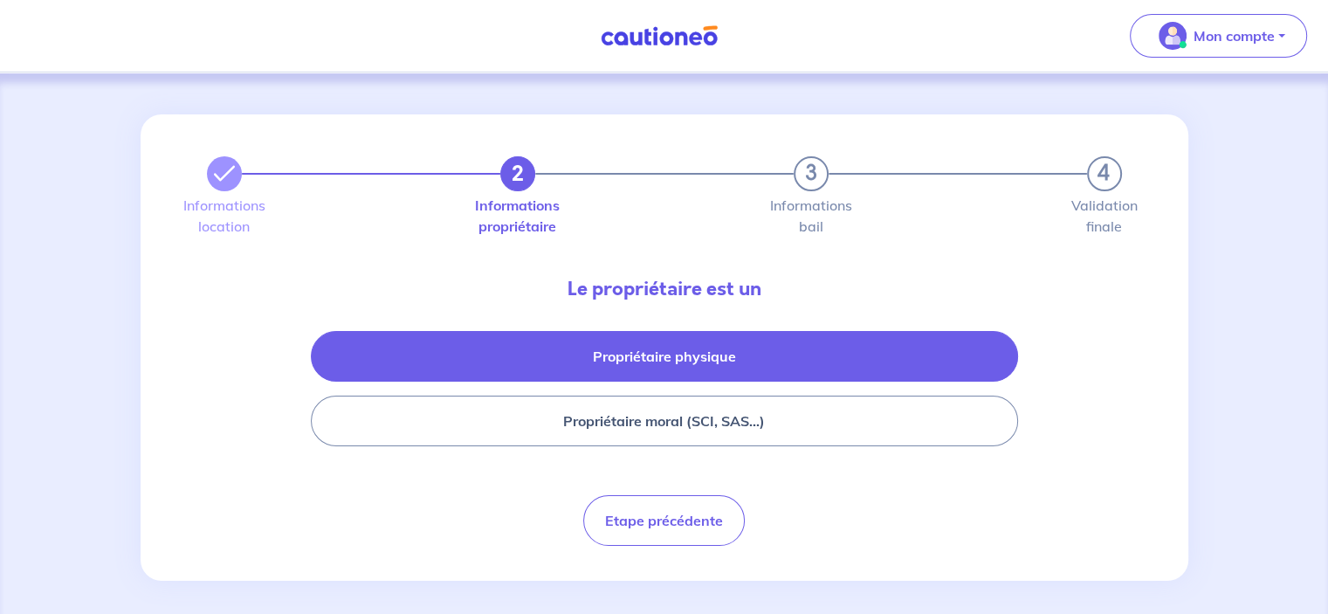
click at [705, 359] on button "Propriétaire physique" at bounding box center [664, 356] width 707 height 51
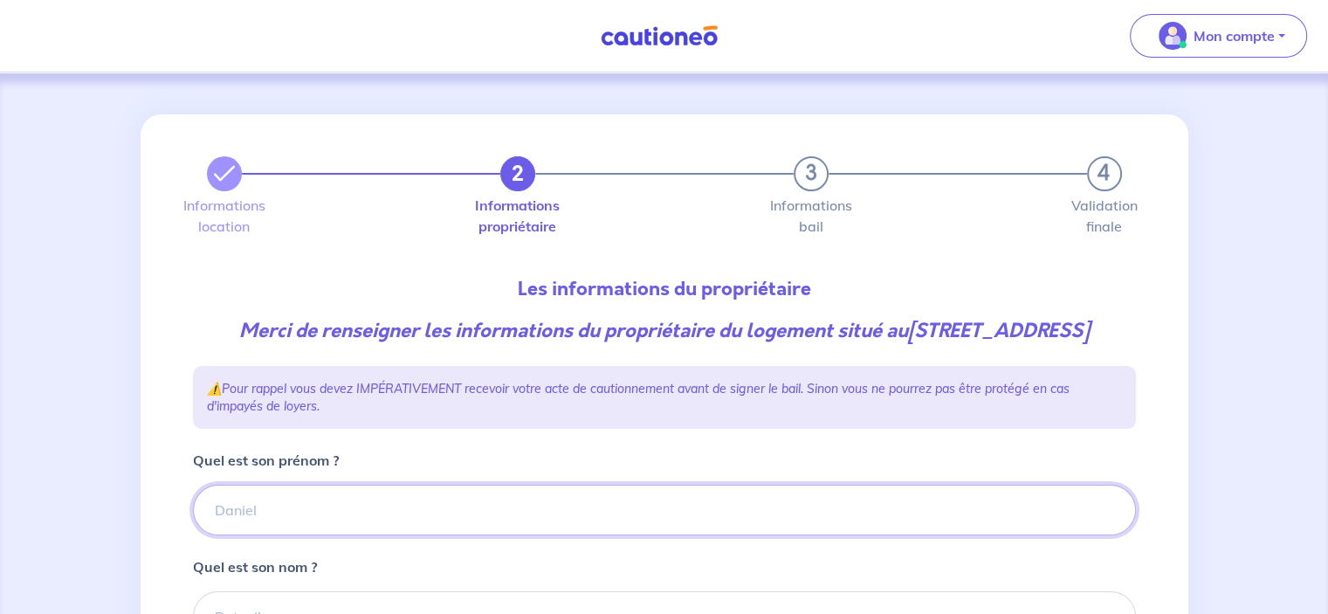
click at [395, 526] on input "Quel est son prénom ?" at bounding box center [664, 509] width 943 height 51
type input "KAMAL"
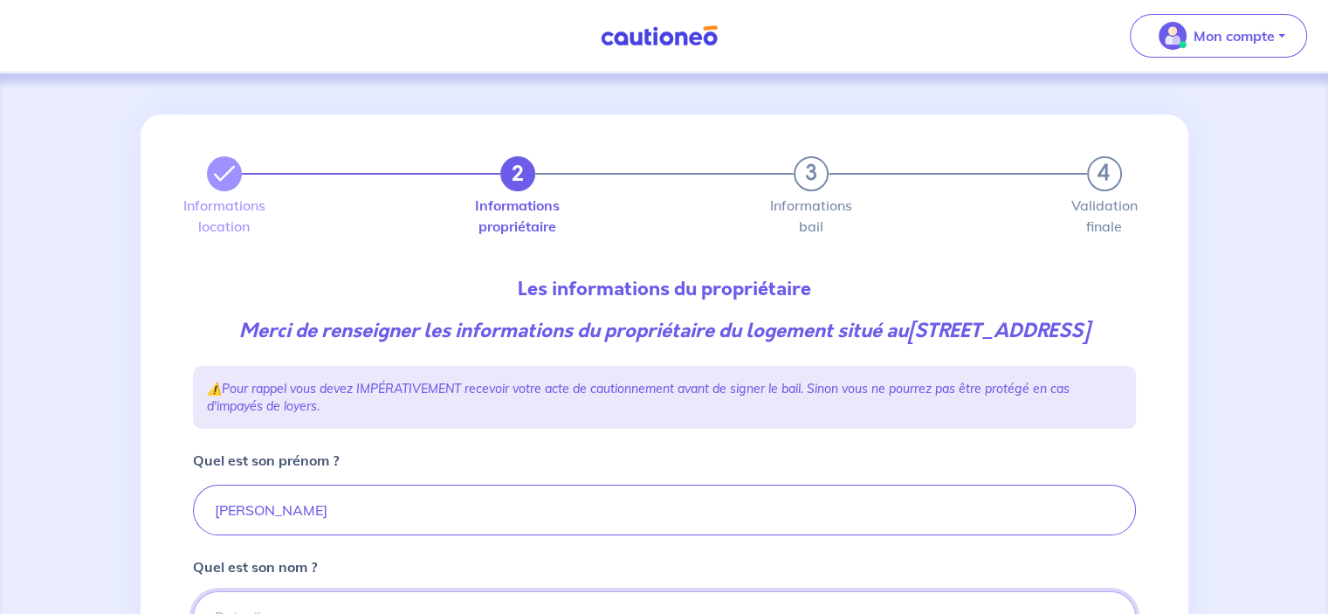
scroll to position [336, 0]
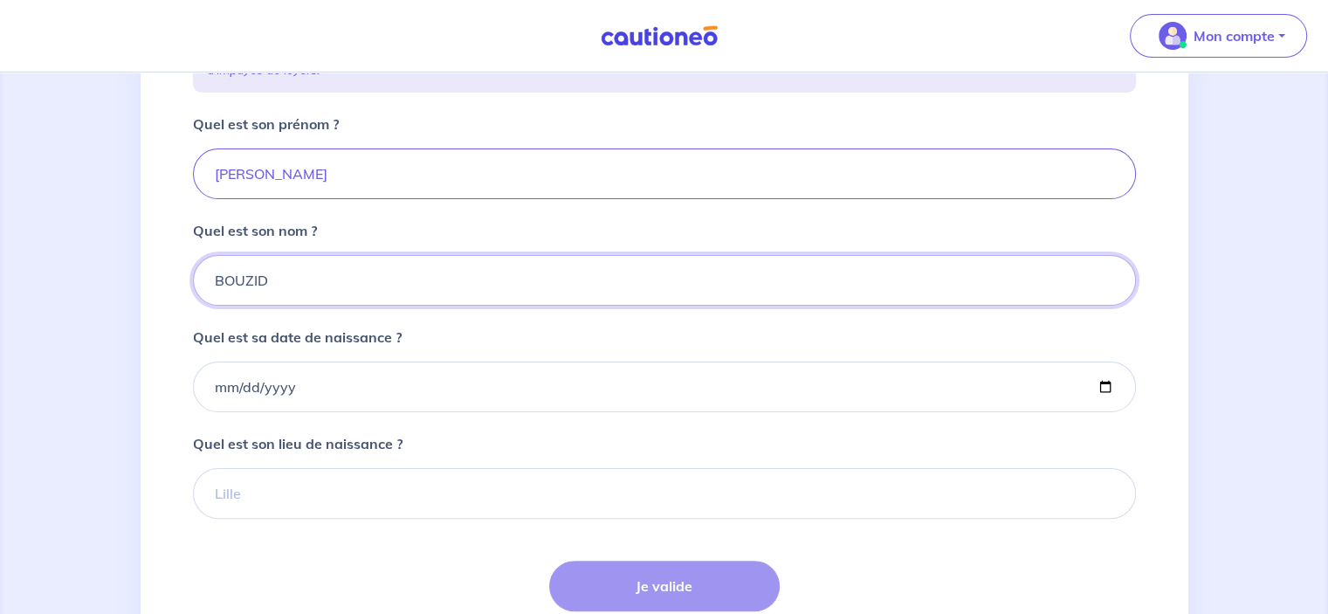
type input "BOUZID"
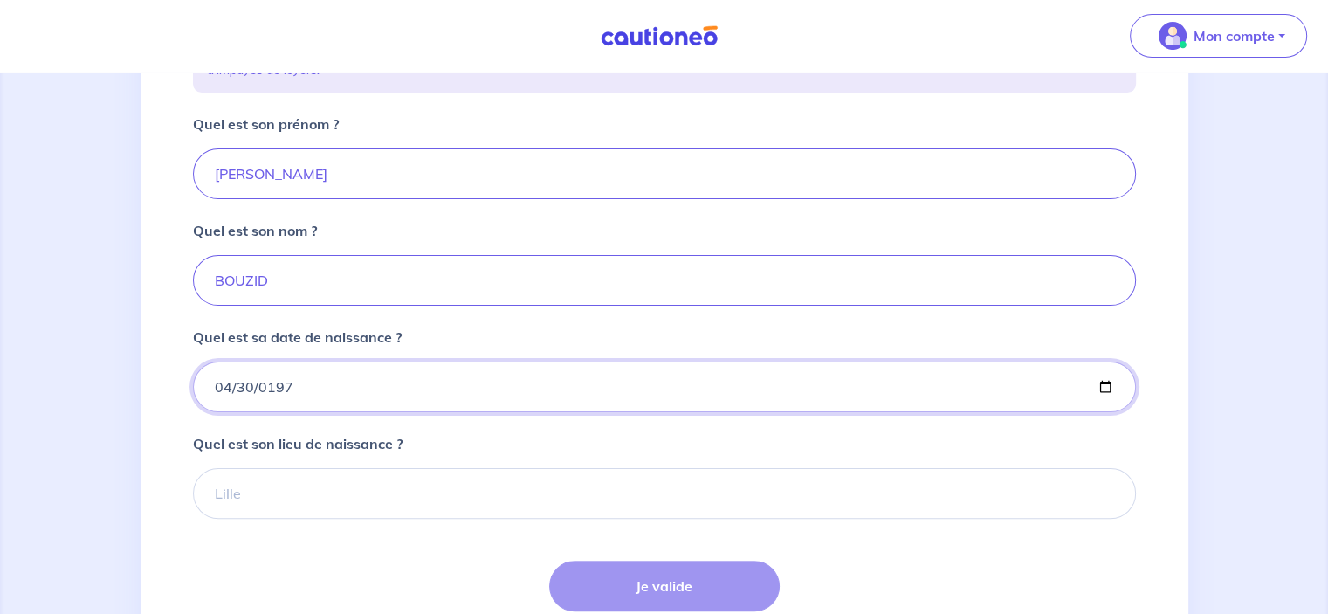
type input "1979-04-30"
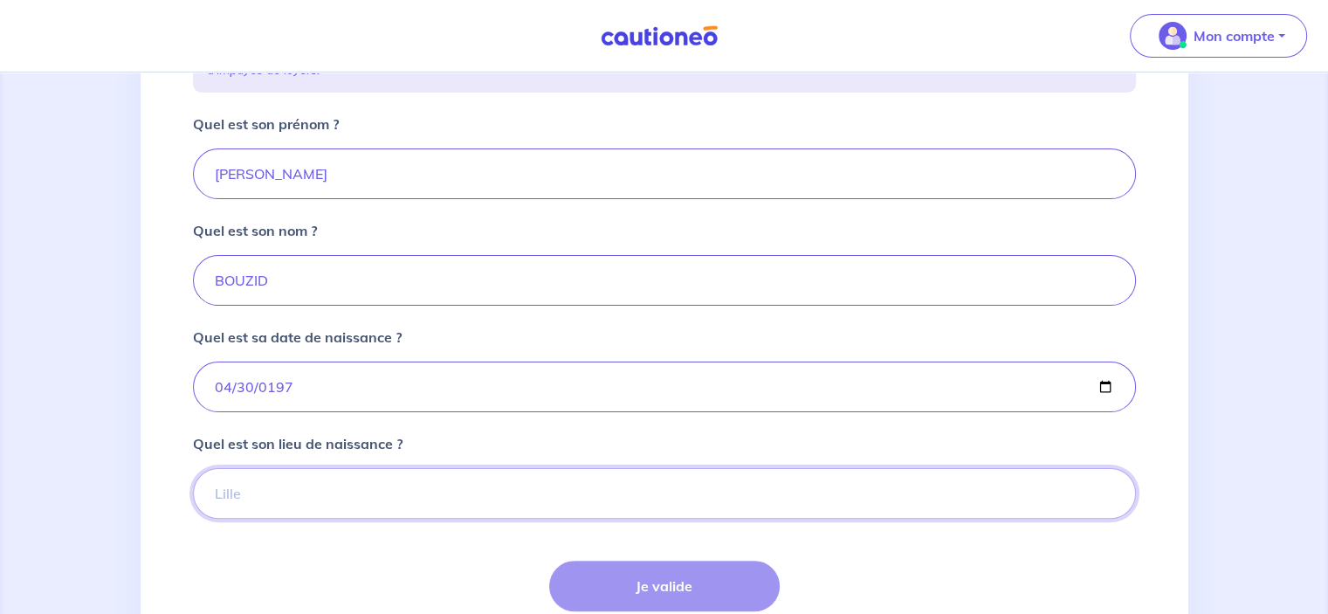
click at [258, 507] on input "Quel est son lieu de naissance ?" at bounding box center [664, 493] width 943 height 51
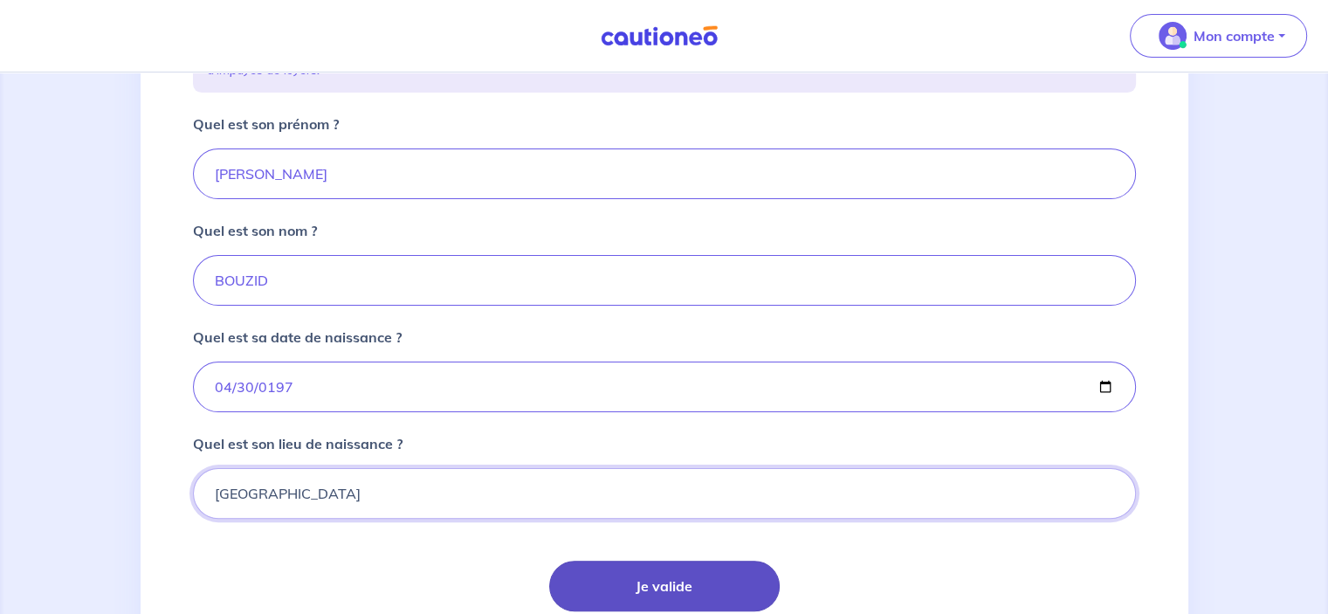
type input "PARIS"
click at [608, 596] on button "Je valide" at bounding box center [664, 585] width 230 height 51
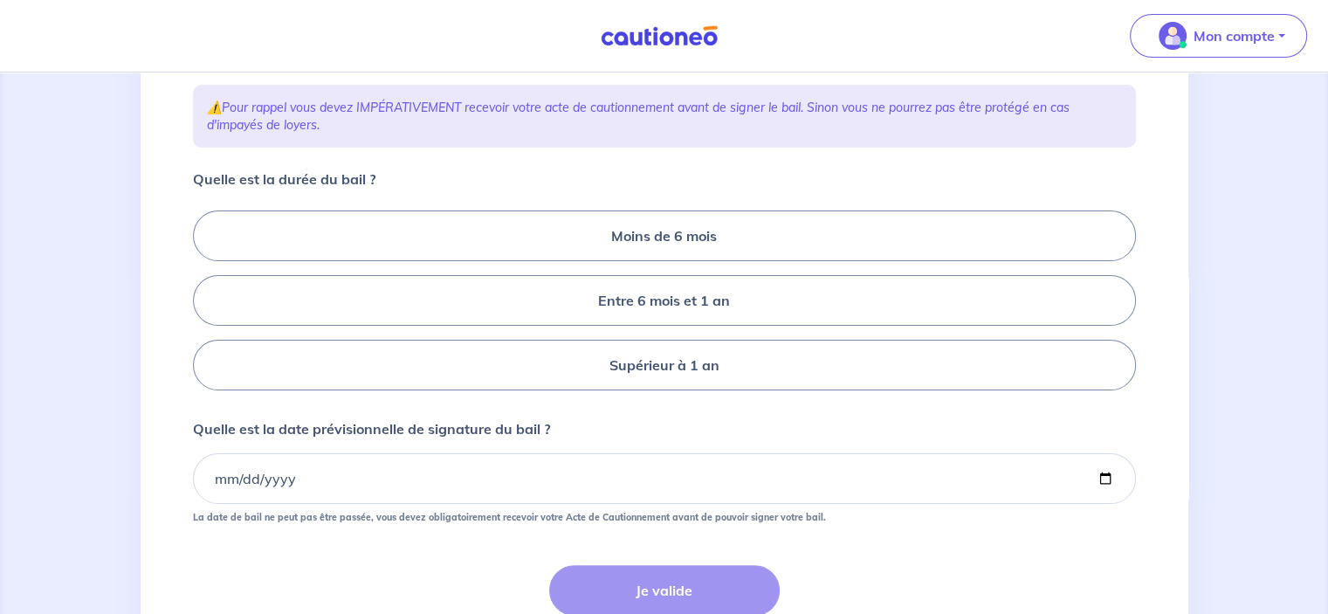
scroll to position [324, 0]
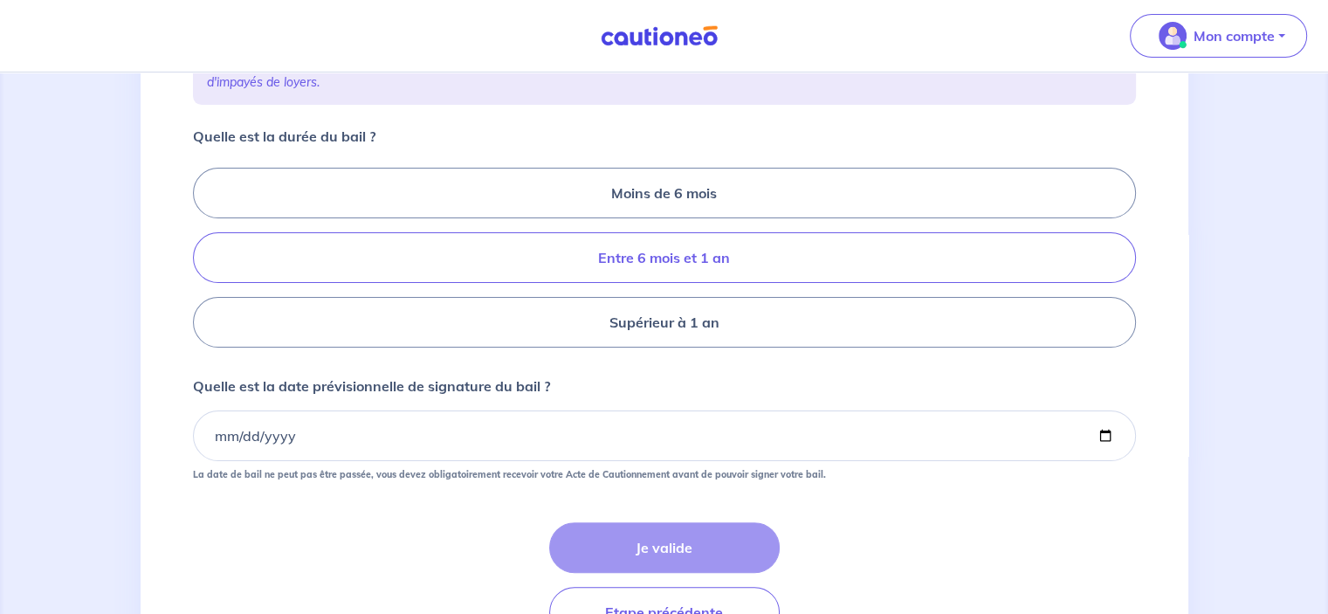
click at [574, 251] on label "Entre 6 mois et 1 an" at bounding box center [664, 257] width 943 height 51
click at [204, 252] on input "Entre 6 mois et 1 an" at bounding box center [198, 257] width 11 height 11
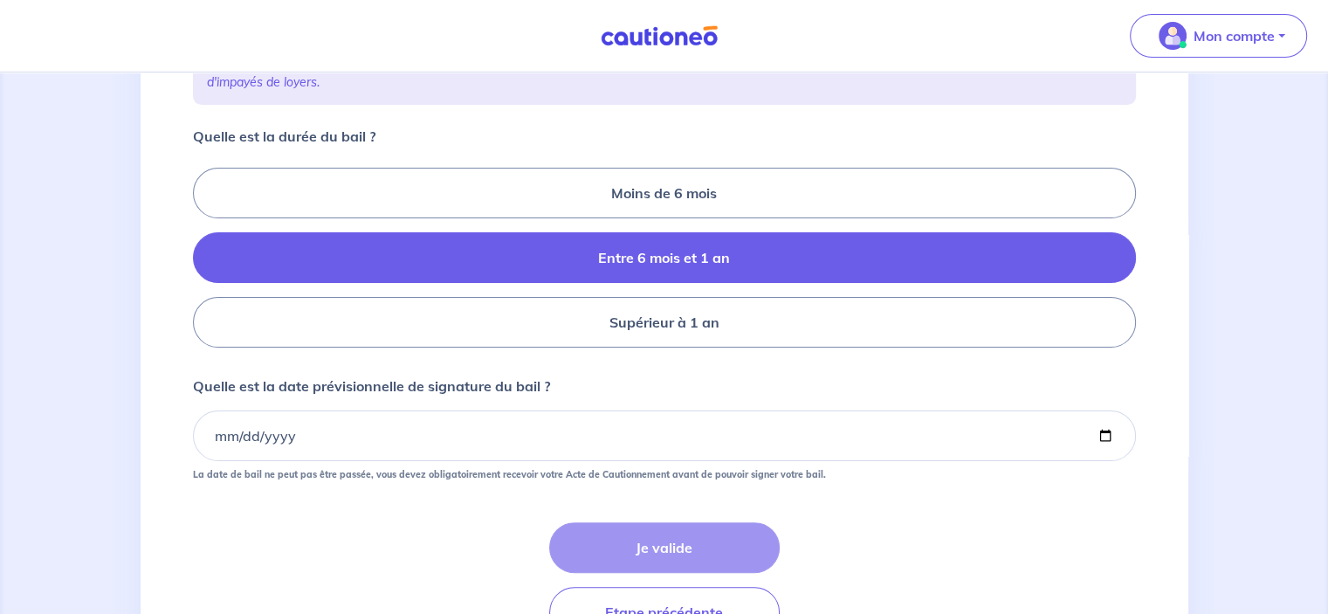
radio input "true"
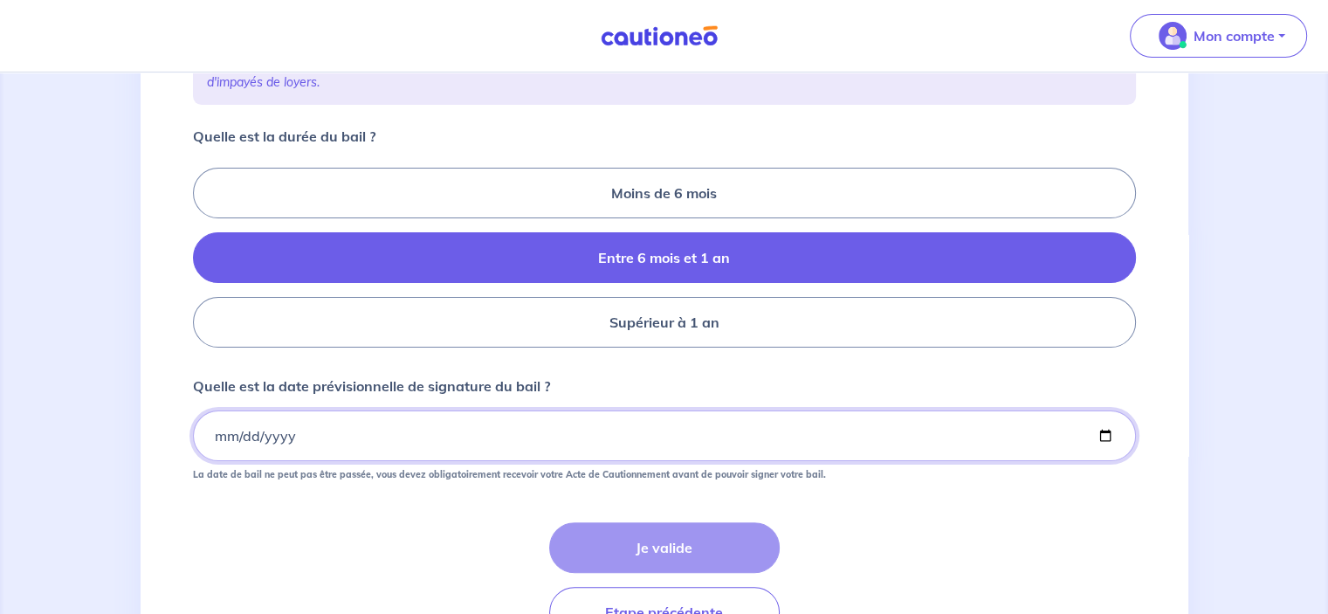
click at [211, 436] on input "Quelle est la date prévisionnelle de signature du bail ?" at bounding box center [664, 435] width 943 height 51
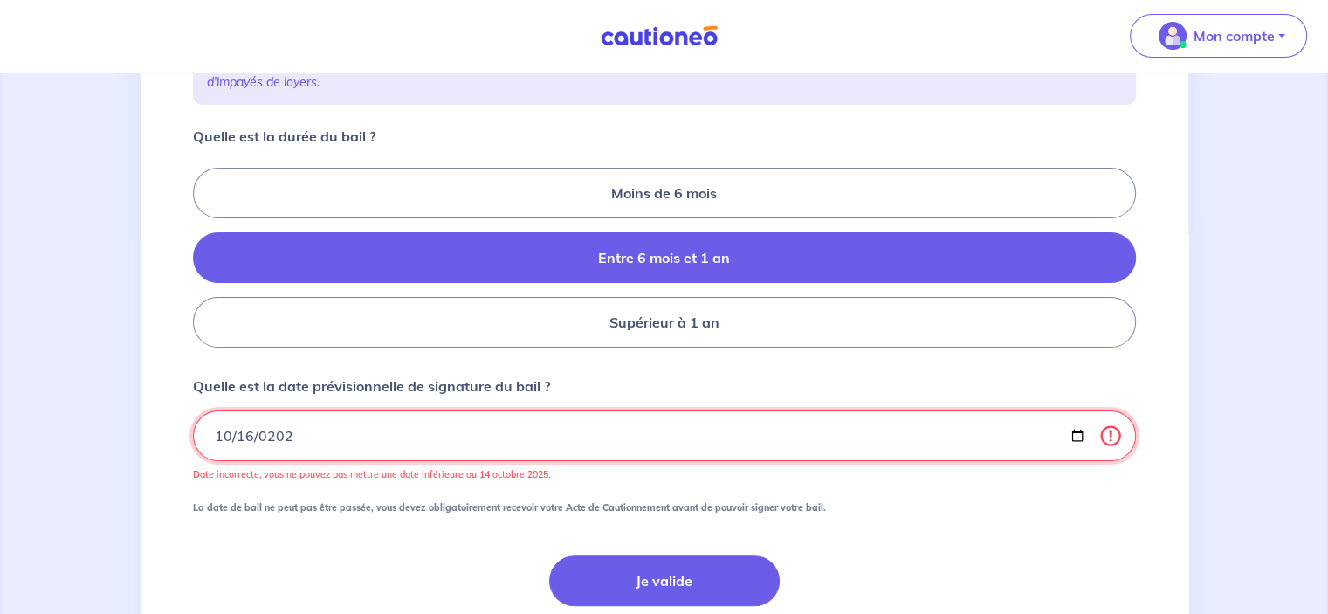
type input "2025-10-16"
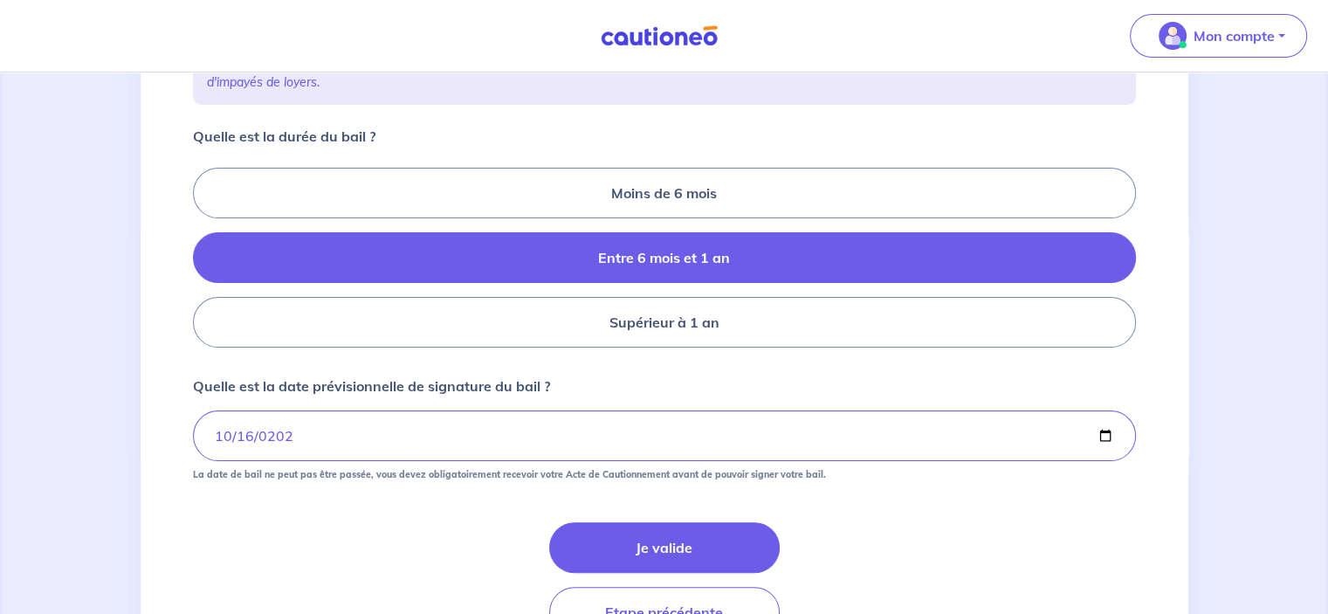
click at [323, 522] on div "Je valide Etape précédente" at bounding box center [664, 579] width 943 height 115
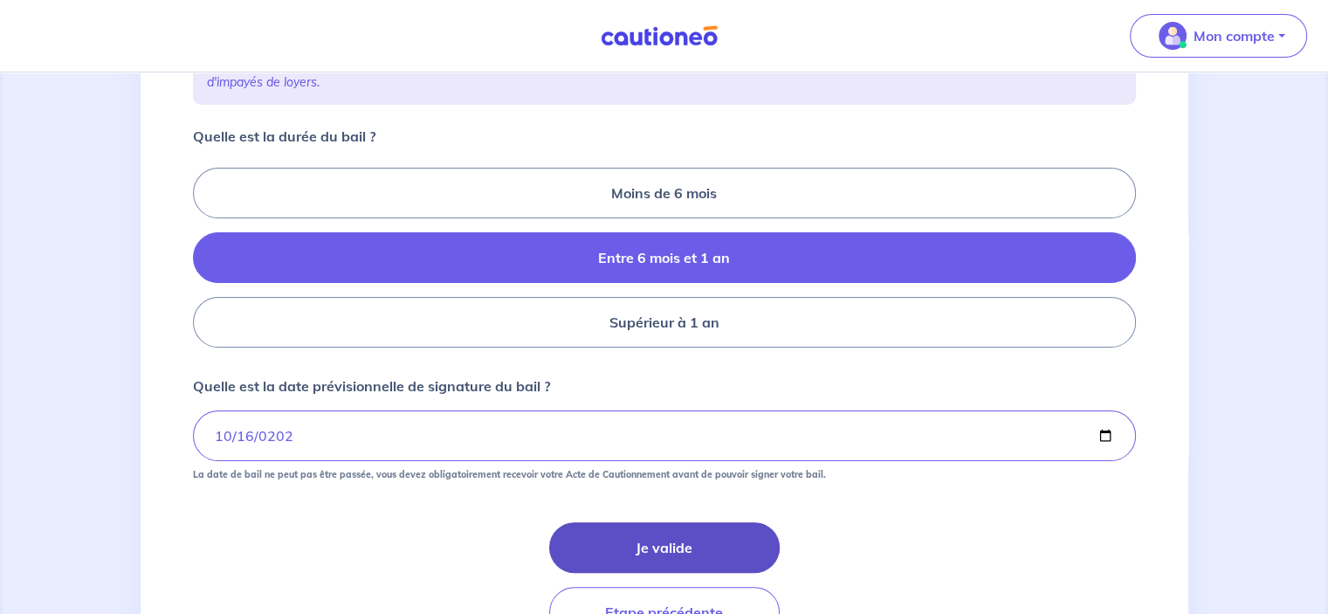
click at [623, 537] on button "Je valide" at bounding box center [664, 547] width 230 height 51
click at [689, 544] on button "Je valide" at bounding box center [664, 547] width 230 height 51
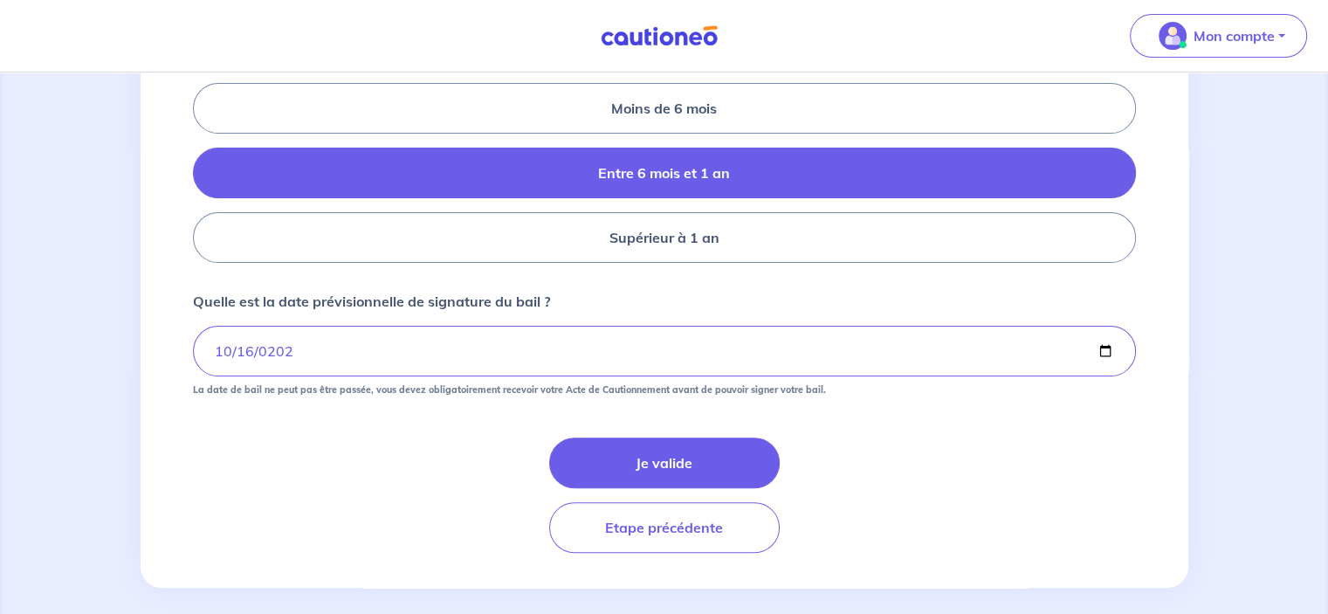
scroll to position [422, 0]
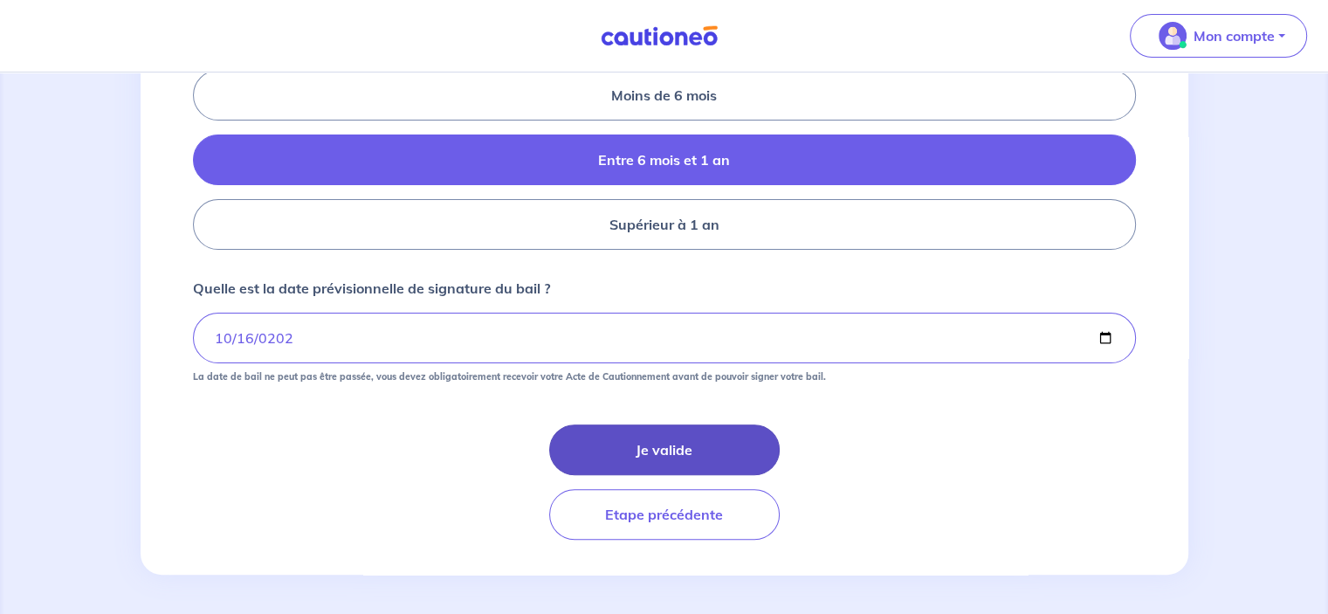
click at [656, 444] on button "Je valide" at bounding box center [664, 449] width 230 height 51
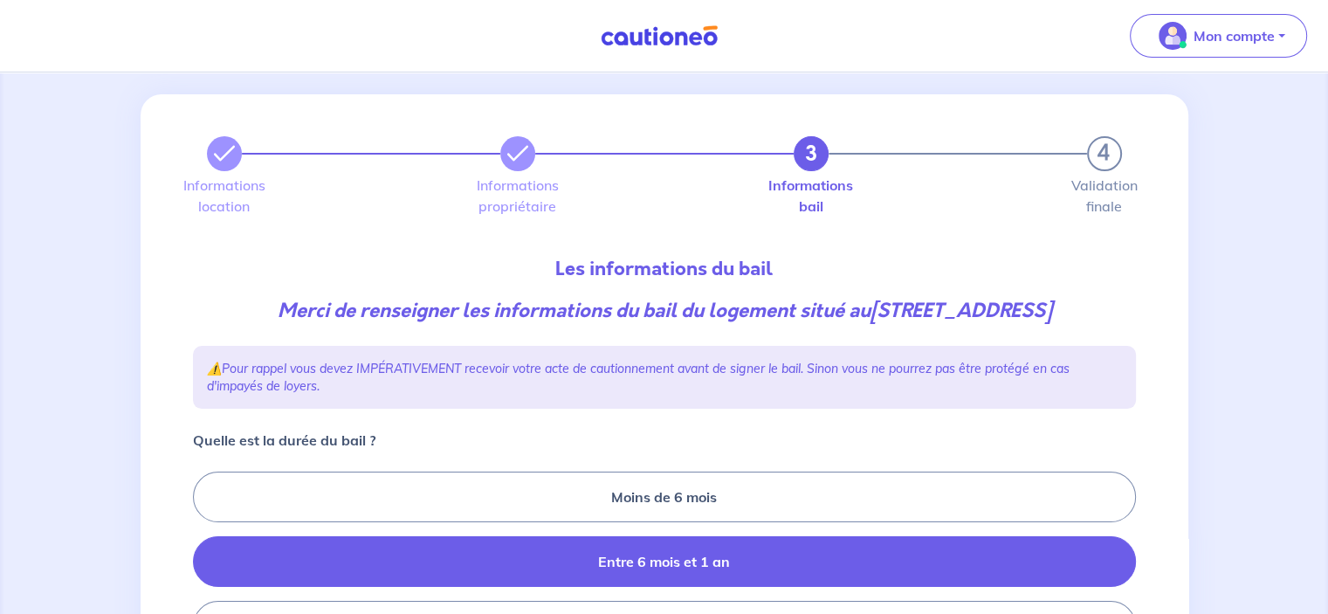
scroll to position [0, 0]
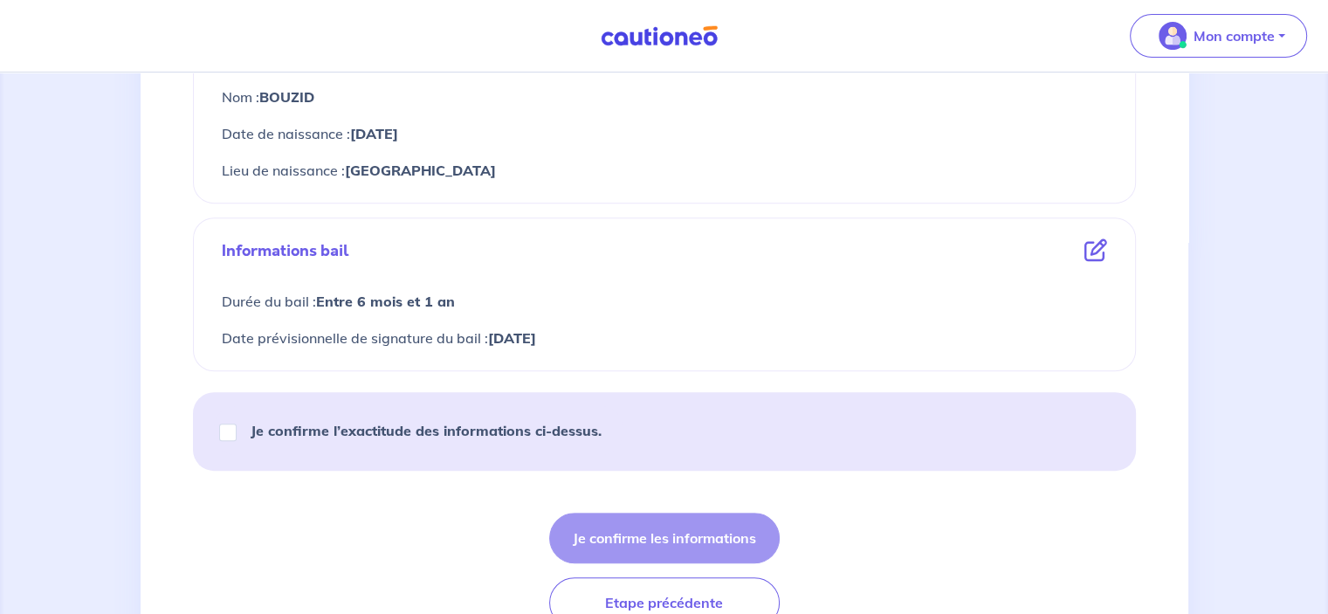
scroll to position [777, 0]
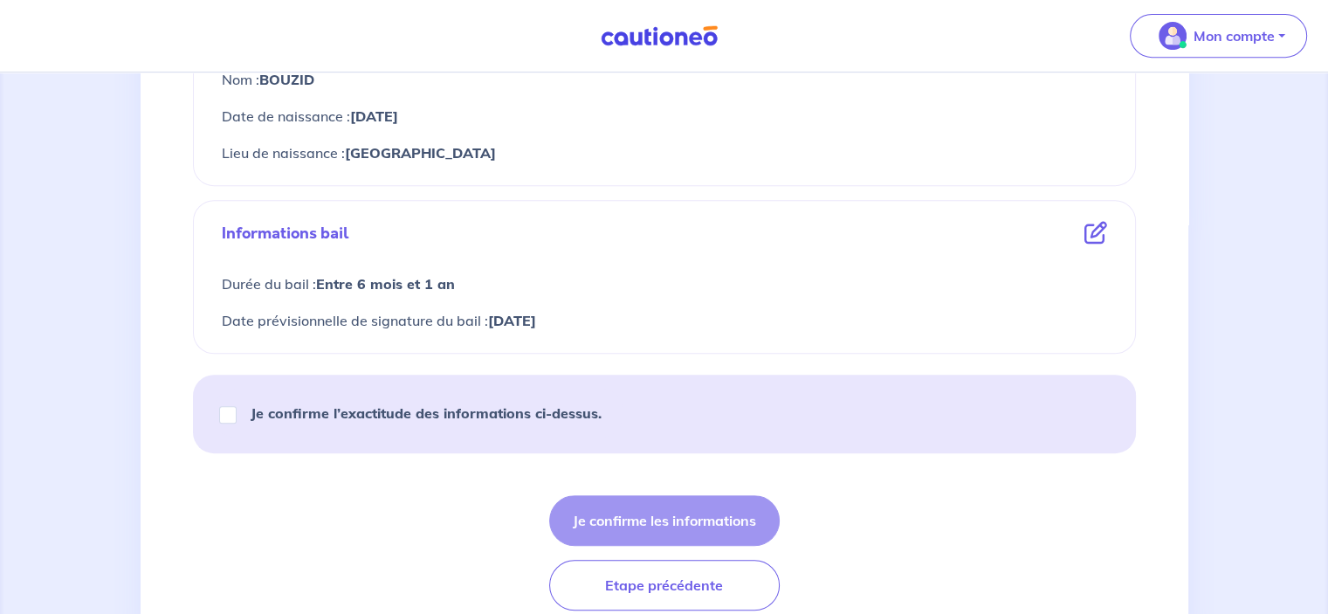
drag, startPoint x: 1333, startPoint y: 449, endPoint x: 1288, endPoint y: 506, distance: 72.8
click at [472, 410] on strong "Je confirme l’exactitude des informations ci-dessus." at bounding box center [426, 412] width 351 height 17
click at [237, 410] on input "Je confirme l’exactitude des informations ci-dessus." at bounding box center [227, 414] width 17 height 17
checkbox input "true"
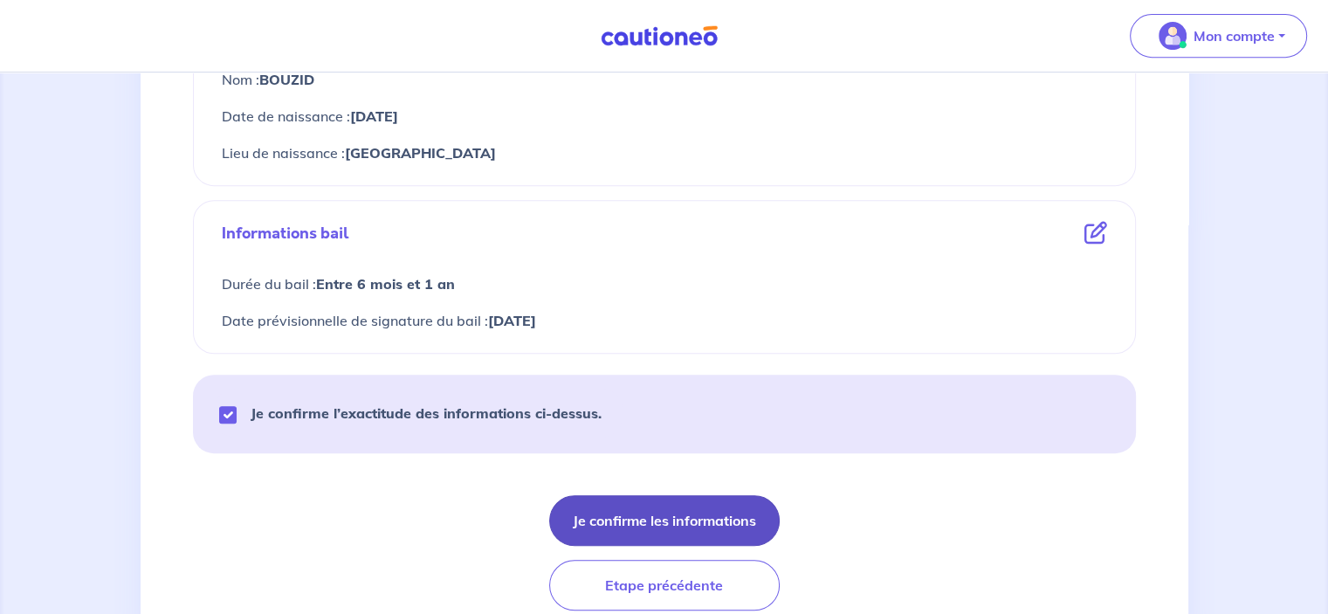
click at [716, 512] on button "Je confirme les informations" at bounding box center [664, 520] width 230 height 51
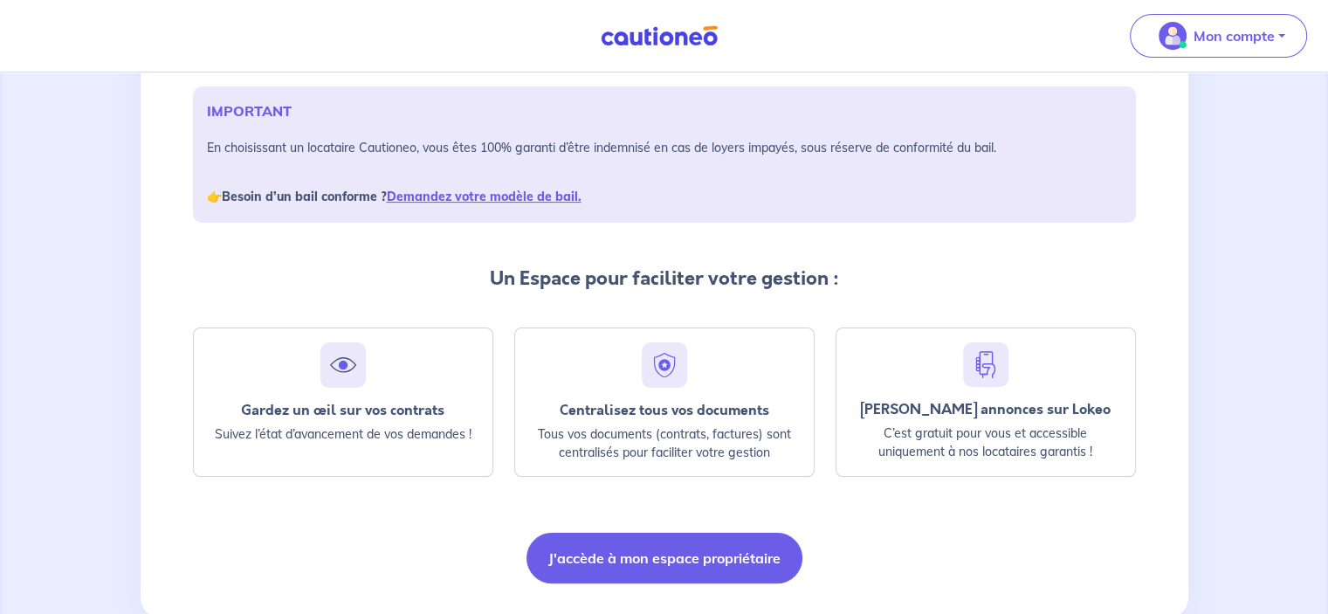
scroll to position [293, 0]
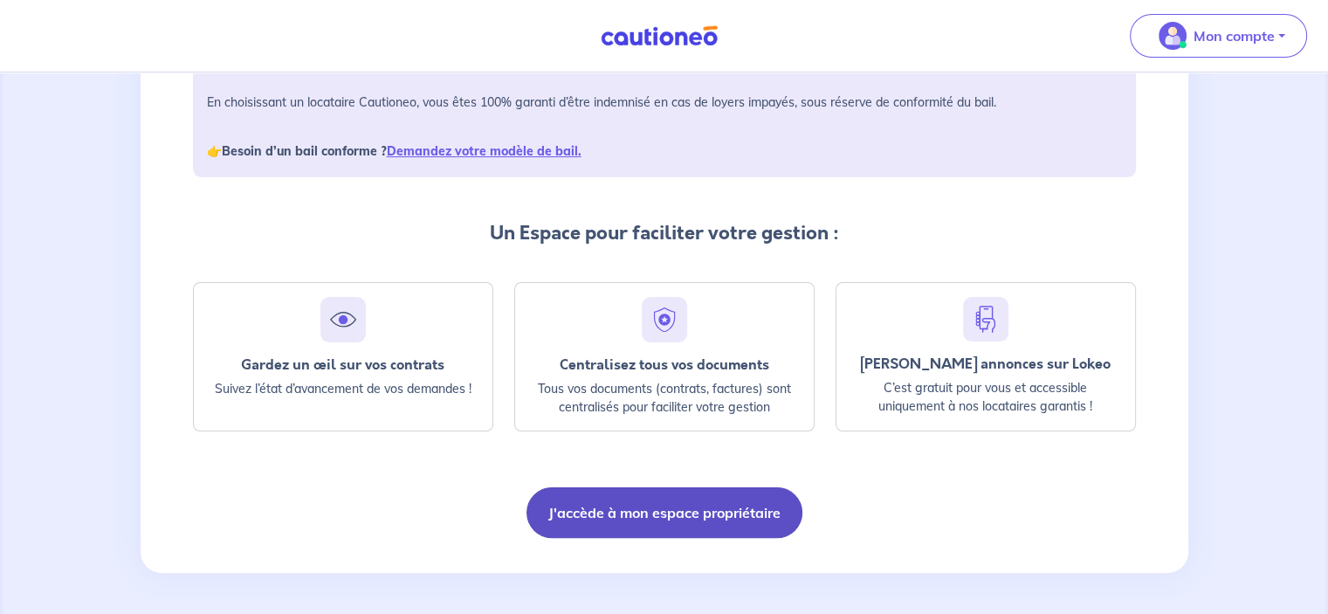
click at [669, 519] on button "J'accède à mon espace propriétaire" at bounding box center [664, 512] width 276 height 51
